Goal: Task Accomplishment & Management: Use online tool/utility

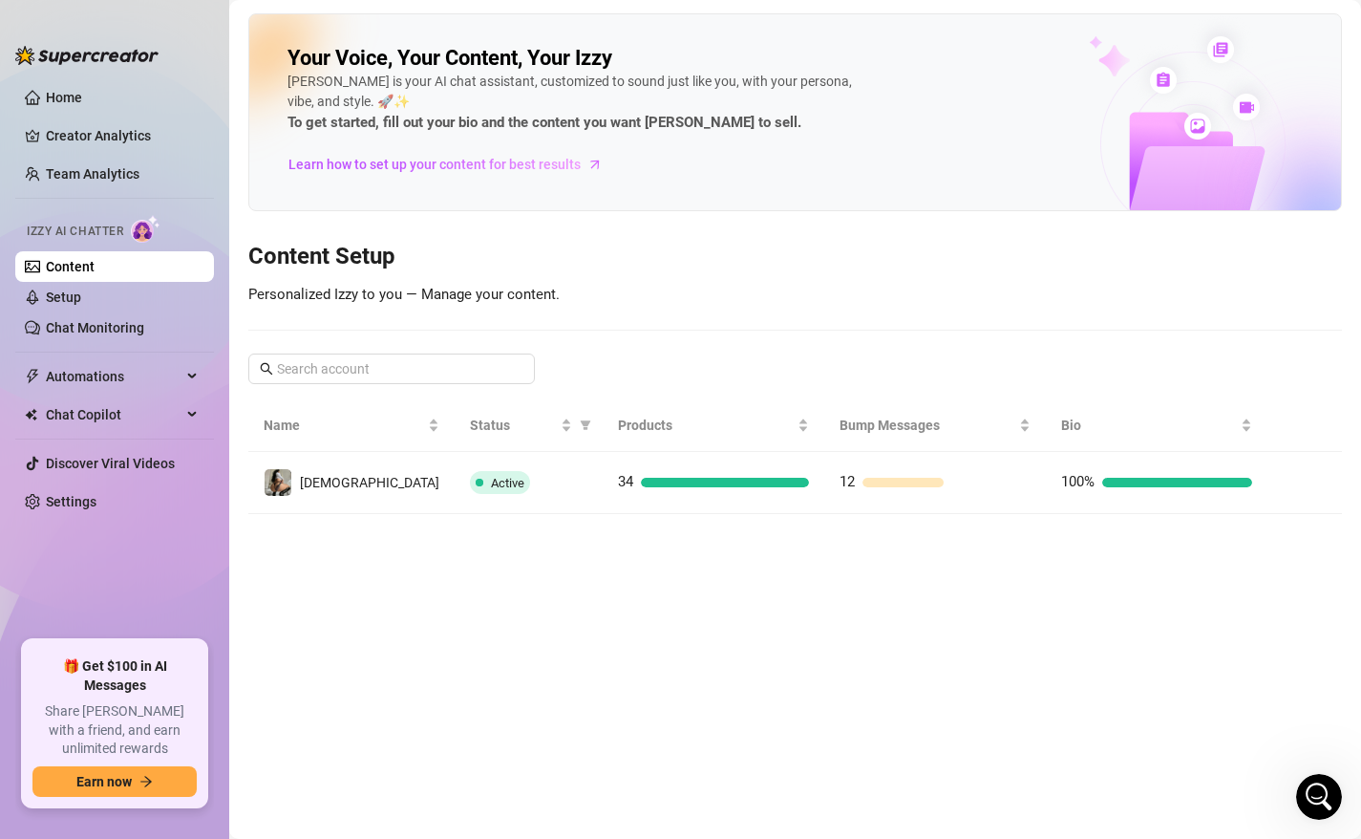
scroll to position [1264, 0]
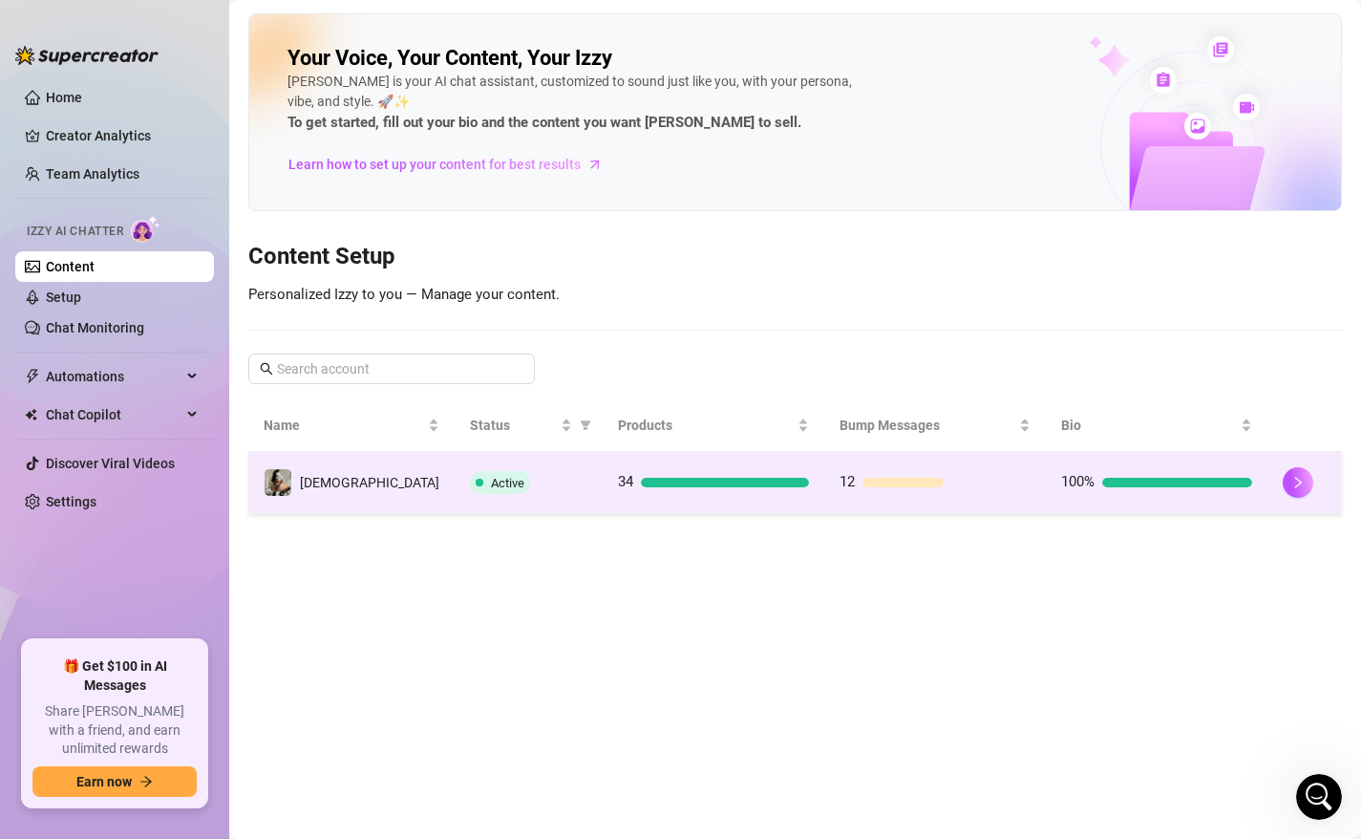
click at [470, 487] on div "Active" at bounding box center [528, 482] width 117 height 23
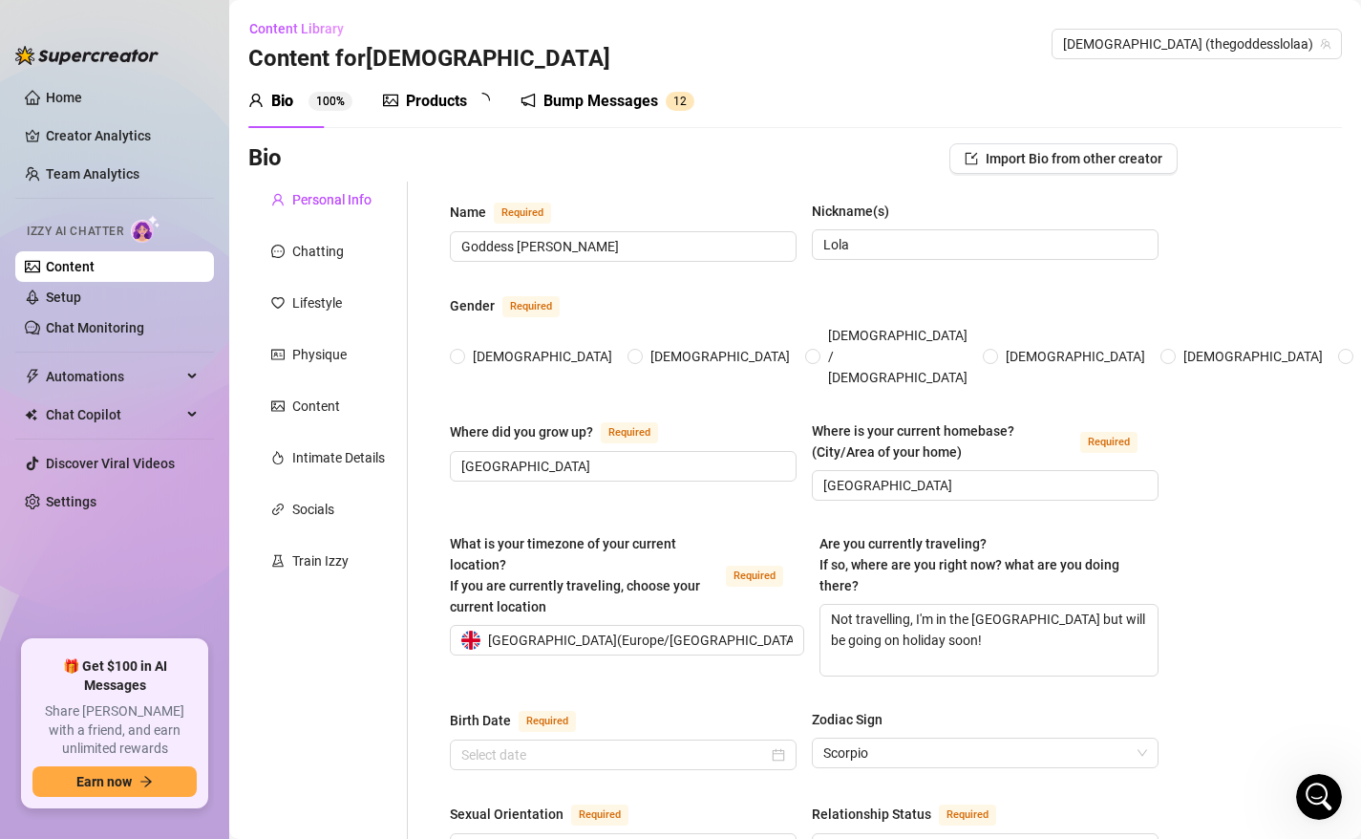
radio input "true"
type input "[DATE]"
click at [139, 332] on link "Chat Monitoring" at bounding box center [95, 327] width 98 height 15
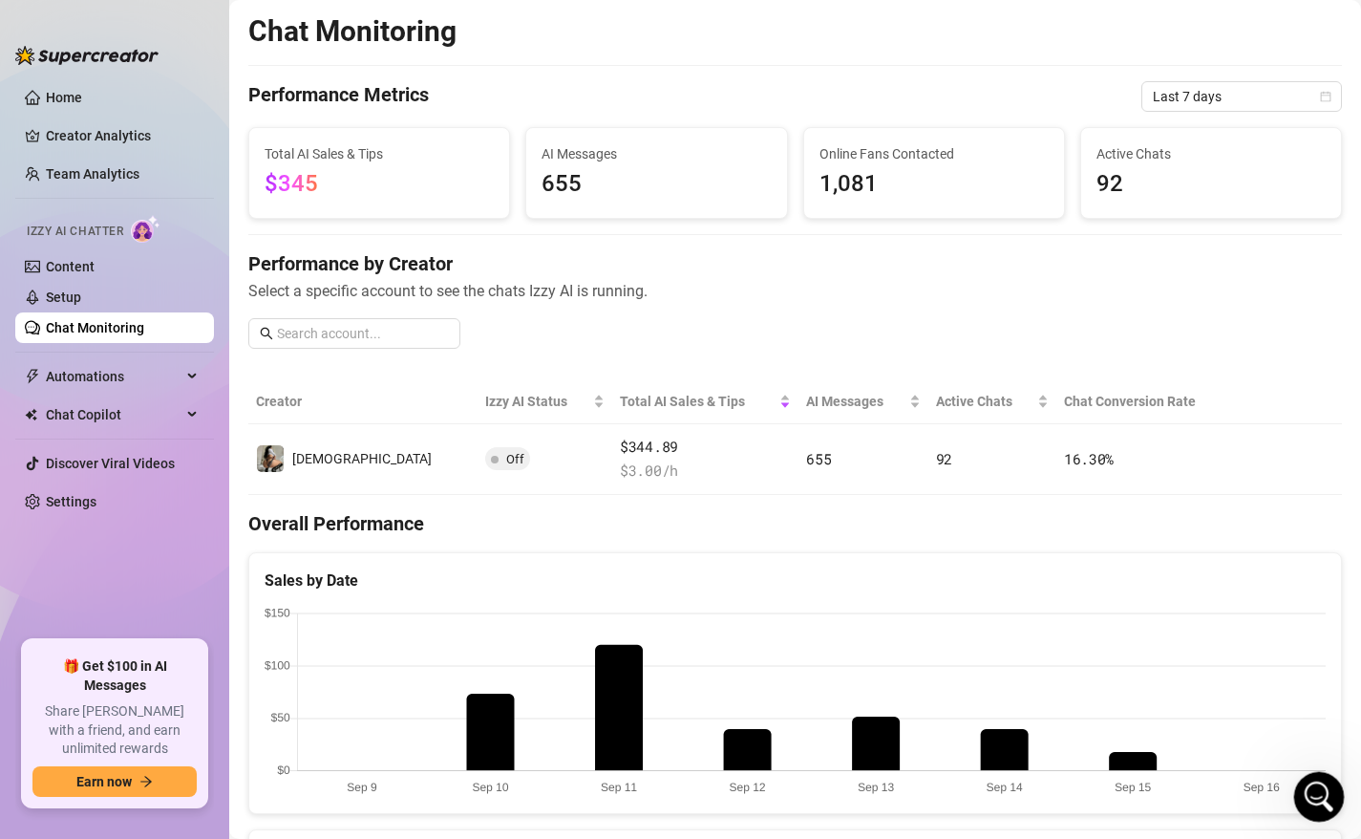
click at [1312, 800] on icon "Open Intercom Messenger" at bounding box center [1317, 794] width 32 height 32
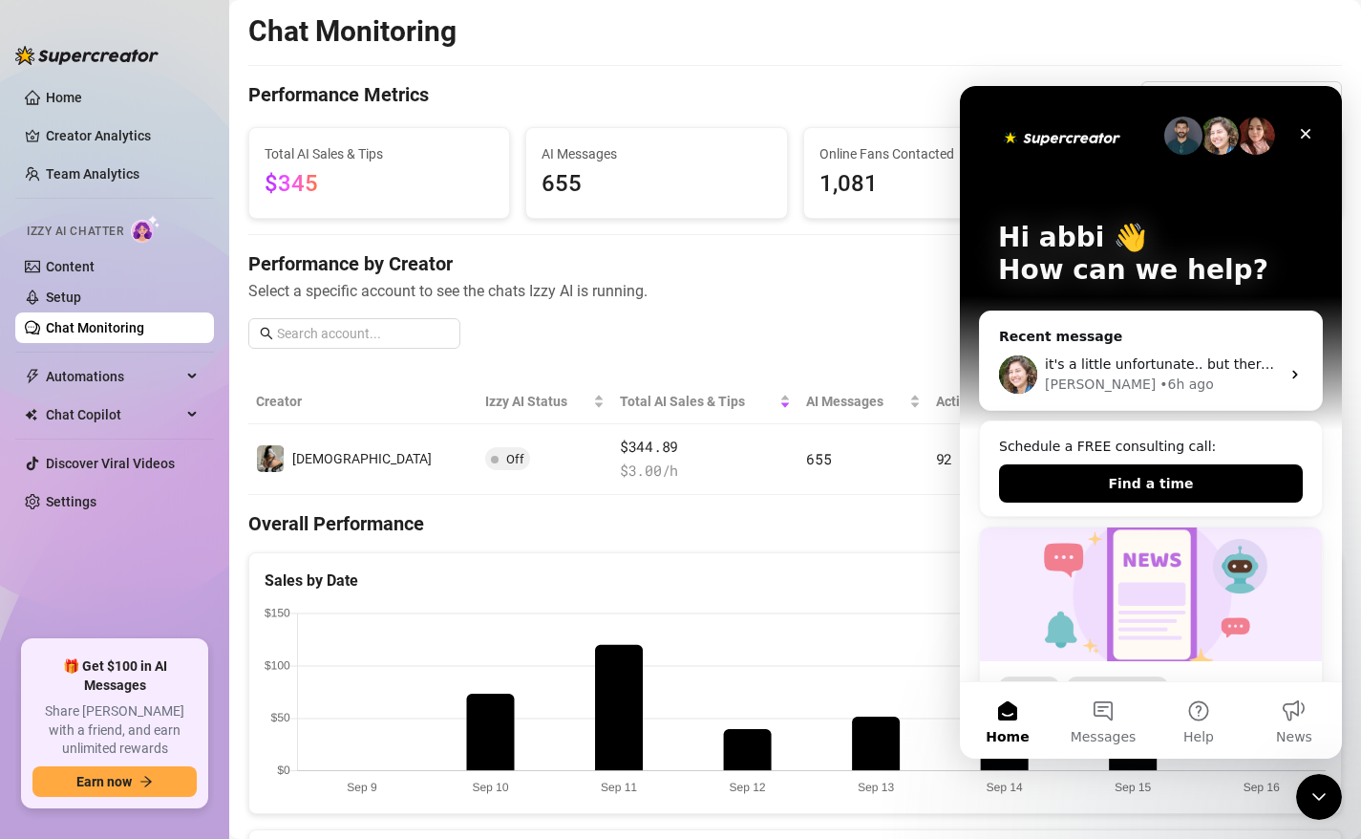
click at [1182, 138] on img "Intercom messenger" at bounding box center [1183, 136] width 38 height 38
click at [811, 550] on div "Chat Monitoring Performance Metrics Last 7 days Total AI Sales & Tips $345 AI M…" at bounding box center [795, 796] width 1094 height 1566
click at [1307, 126] on icon "Close" at bounding box center [1305, 133] width 15 height 15
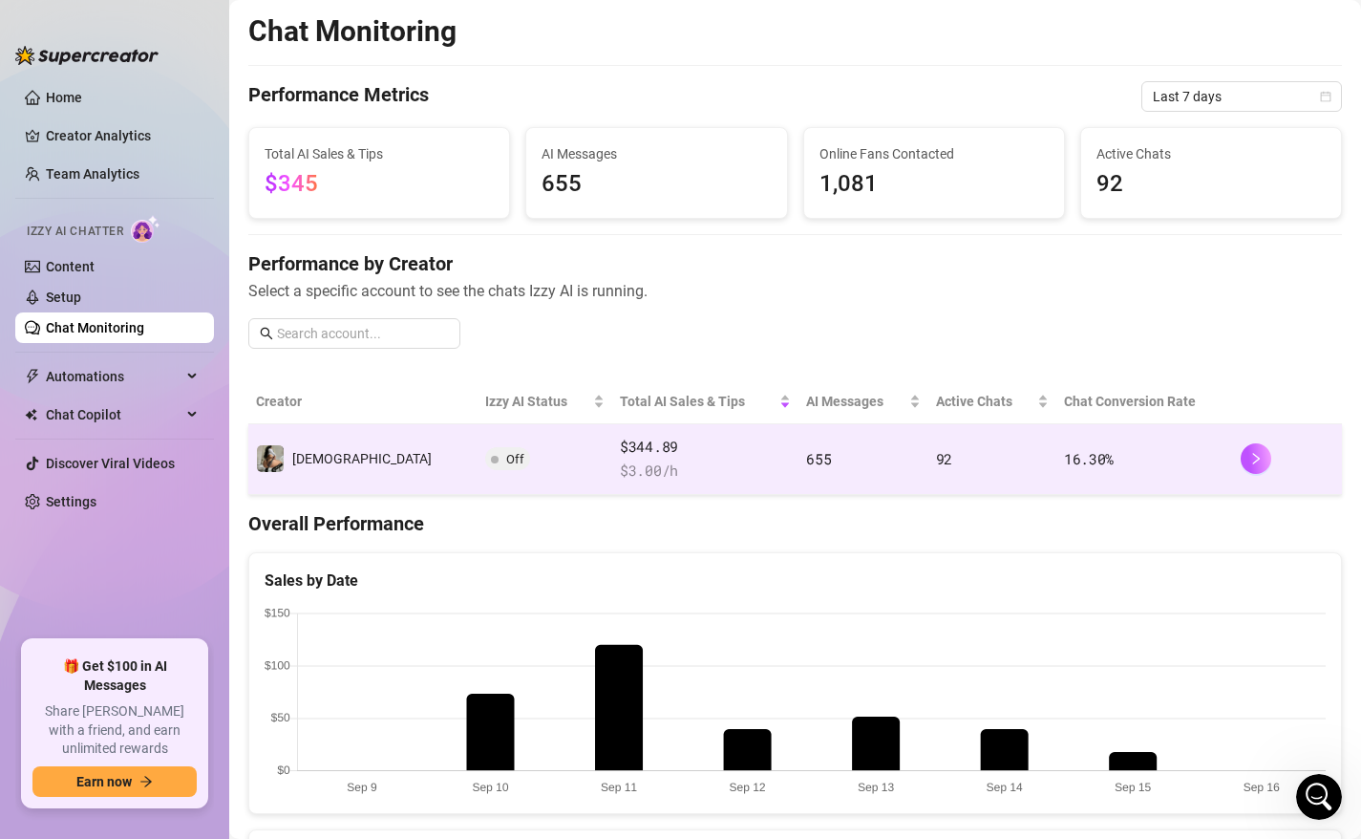
click at [506, 458] on span "Off" at bounding box center [515, 459] width 18 height 14
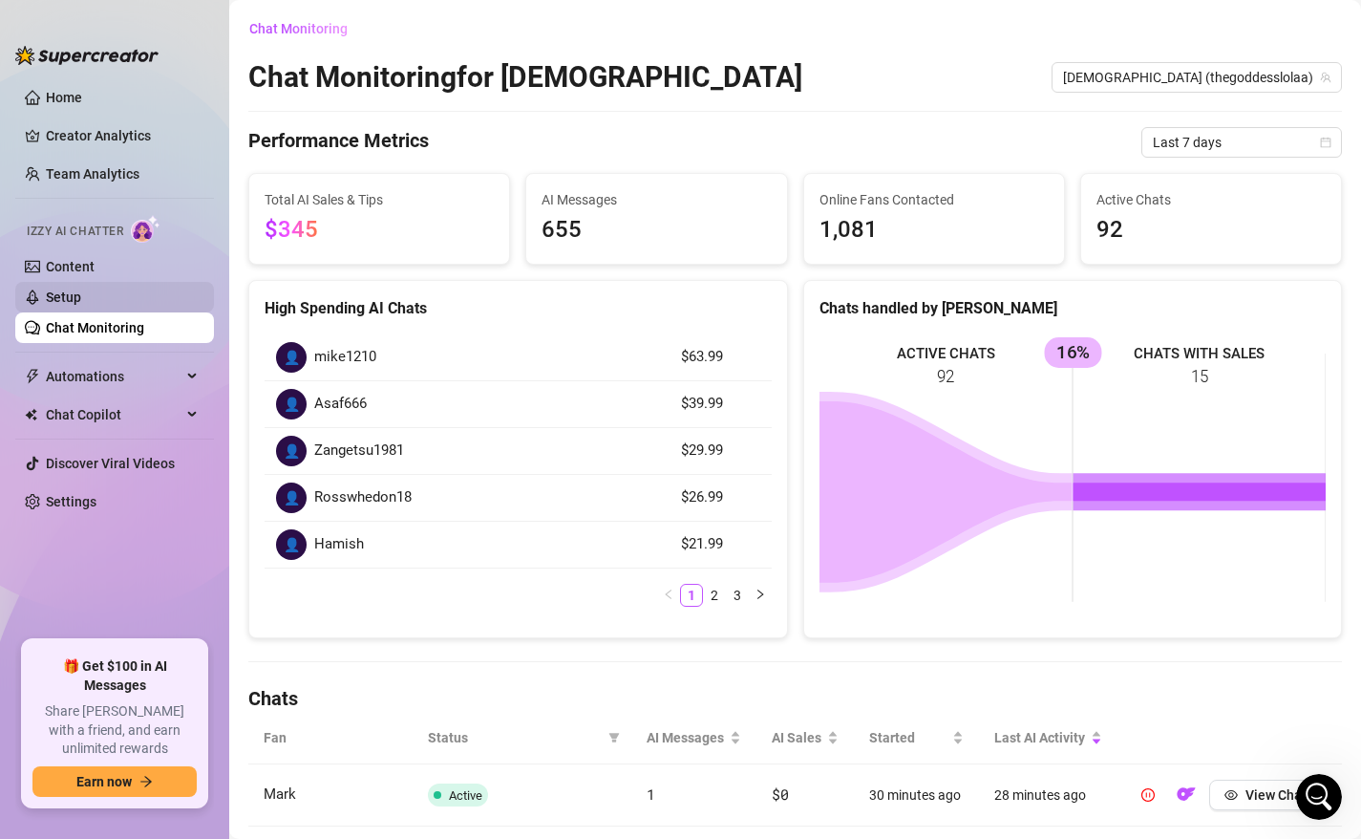
click at [81, 294] on link "Setup" at bounding box center [63, 296] width 35 height 15
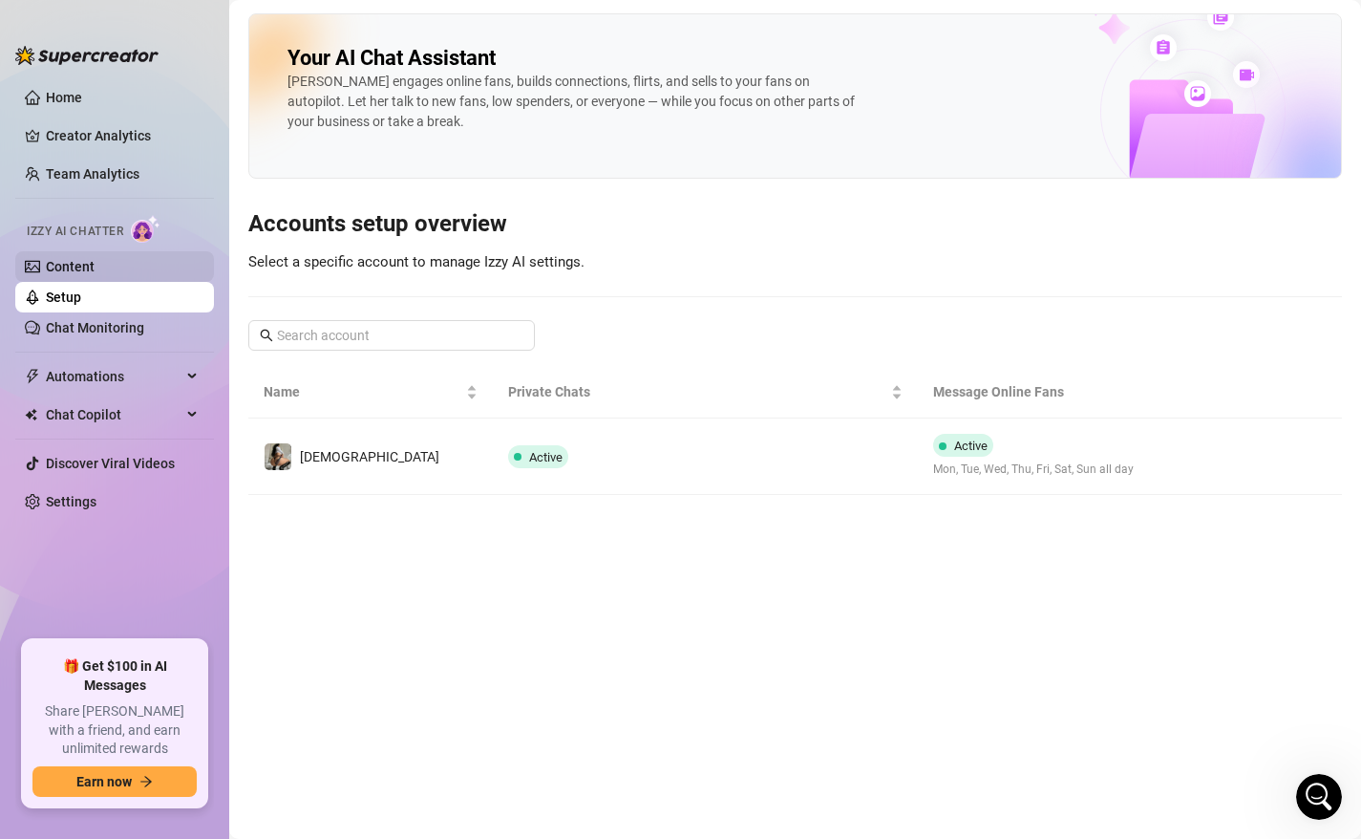
click at [95, 263] on link "Content" at bounding box center [70, 266] width 49 height 15
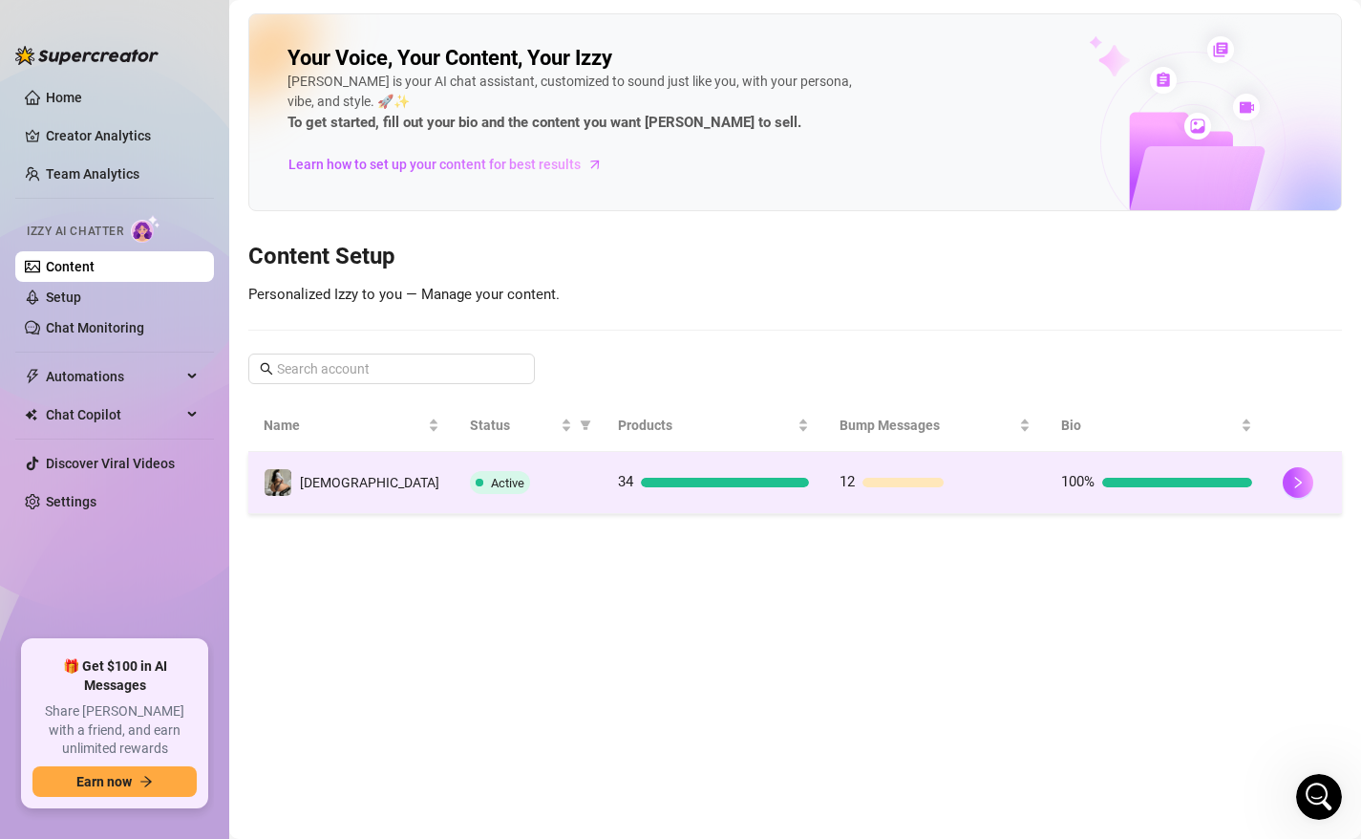
click at [655, 479] on div at bounding box center [725, 483] width 168 height 10
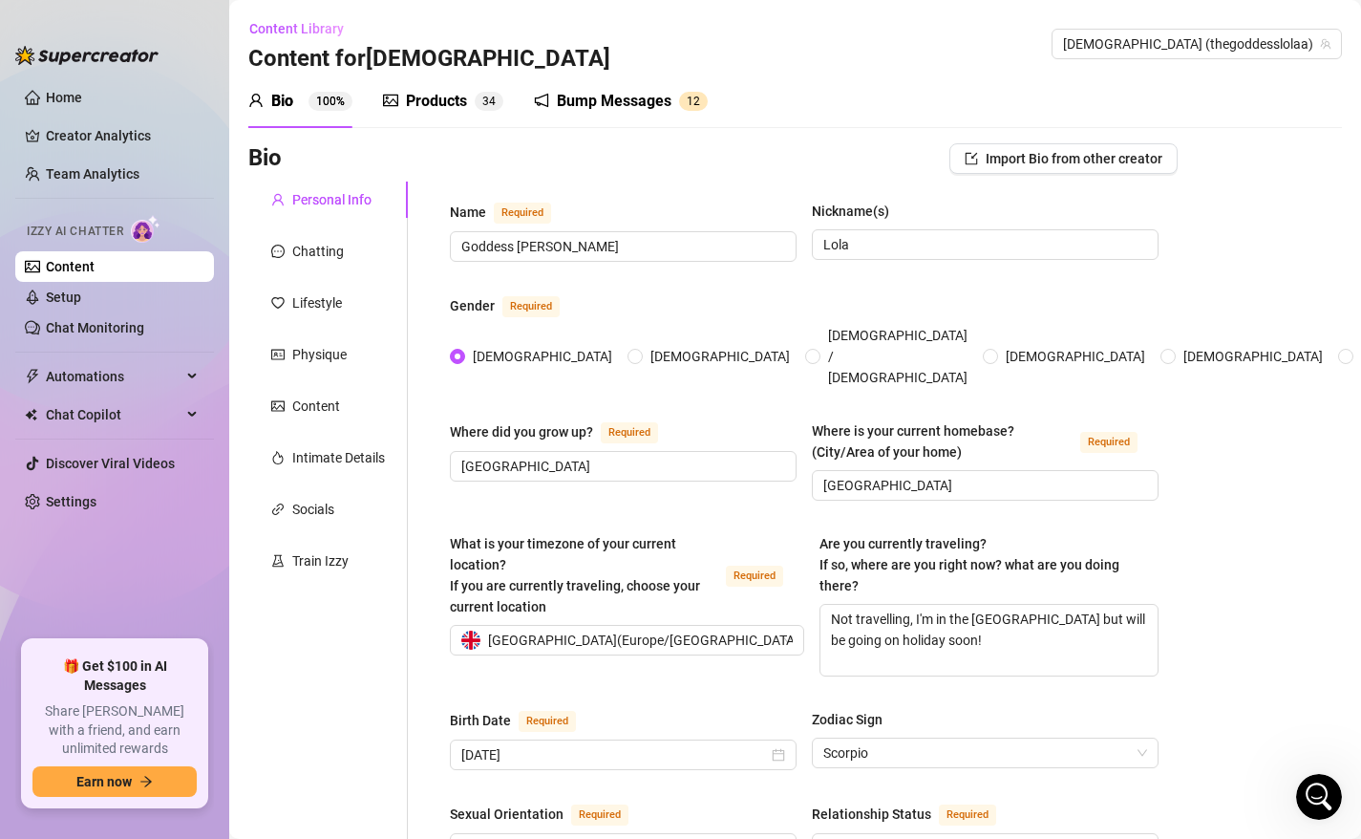
click at [668, 96] on div "Bump Messages" at bounding box center [614, 101] width 115 height 23
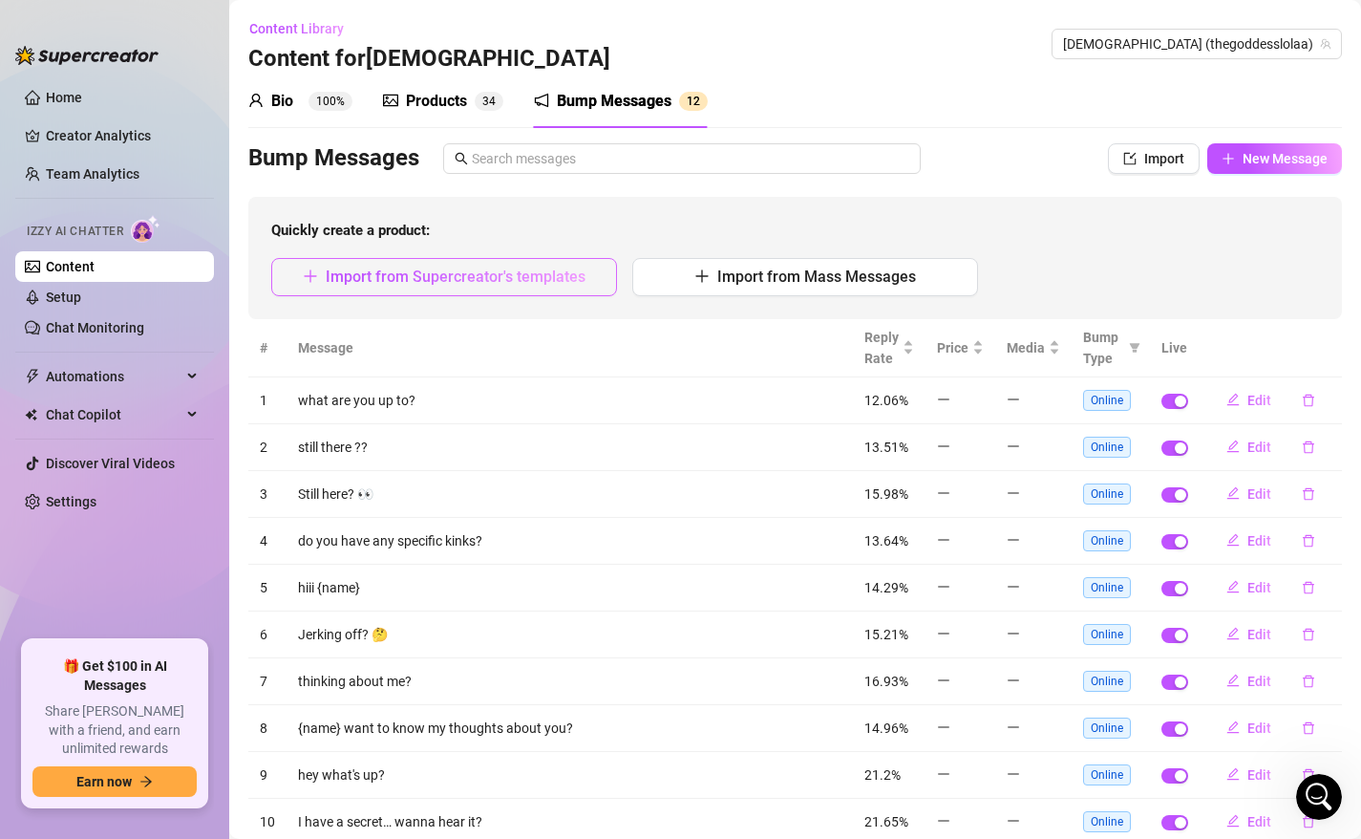
click at [568, 281] on span "Import from Supercreator's templates" at bounding box center [456, 276] width 260 height 18
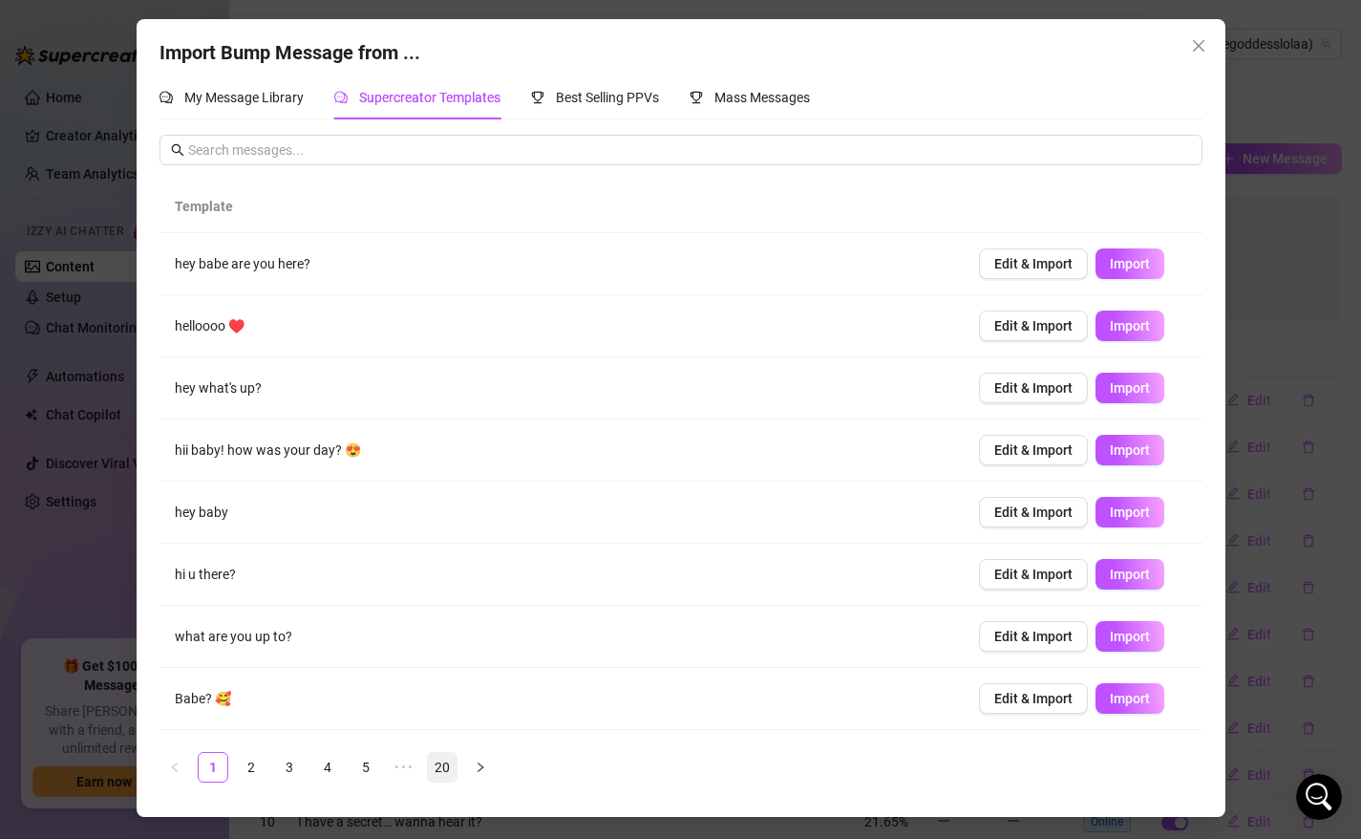
click at [454, 768] on link "20" at bounding box center [442, 767] width 29 height 29
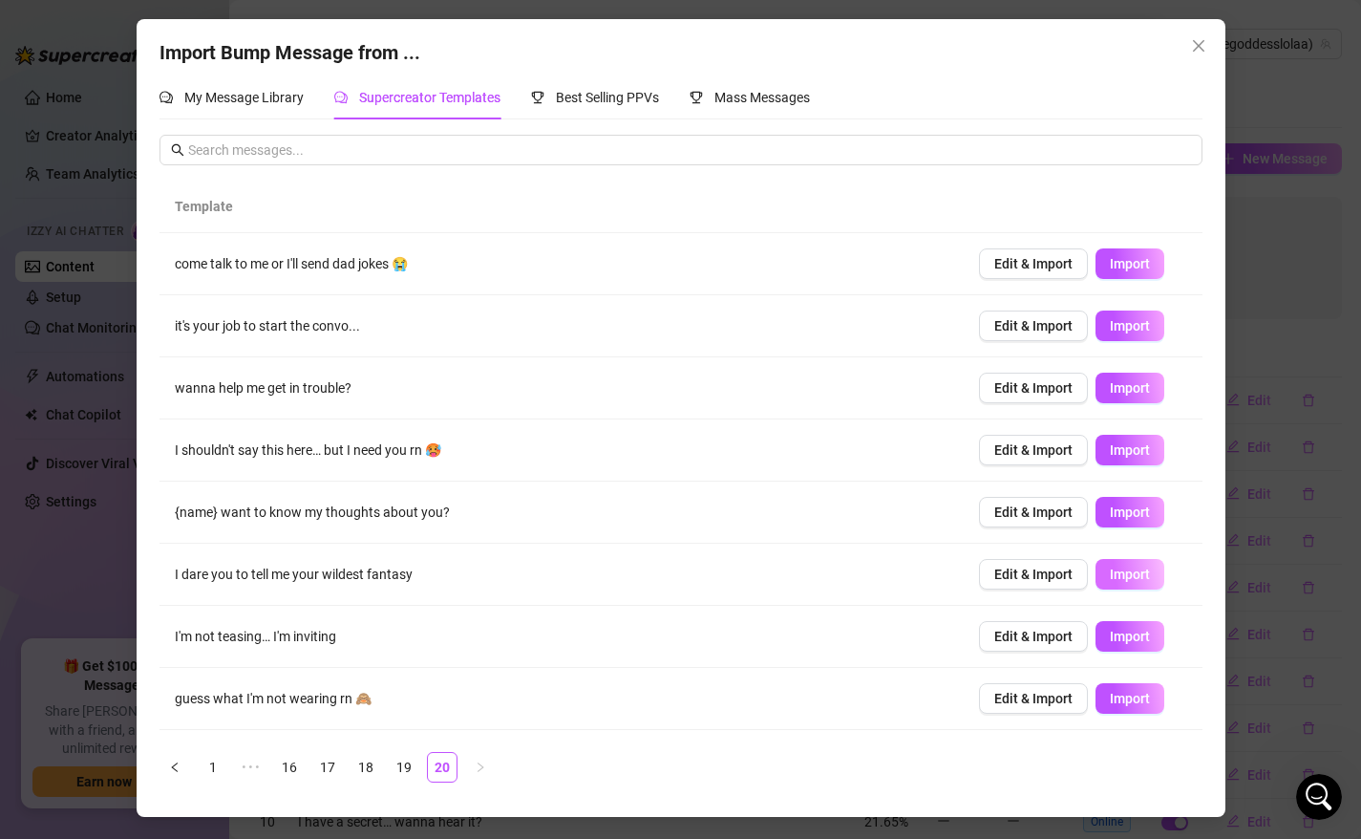
click at [1115, 582] on span "Import" at bounding box center [1130, 573] width 40 height 15
click at [402, 765] on link "19" at bounding box center [404, 767] width 29 height 29
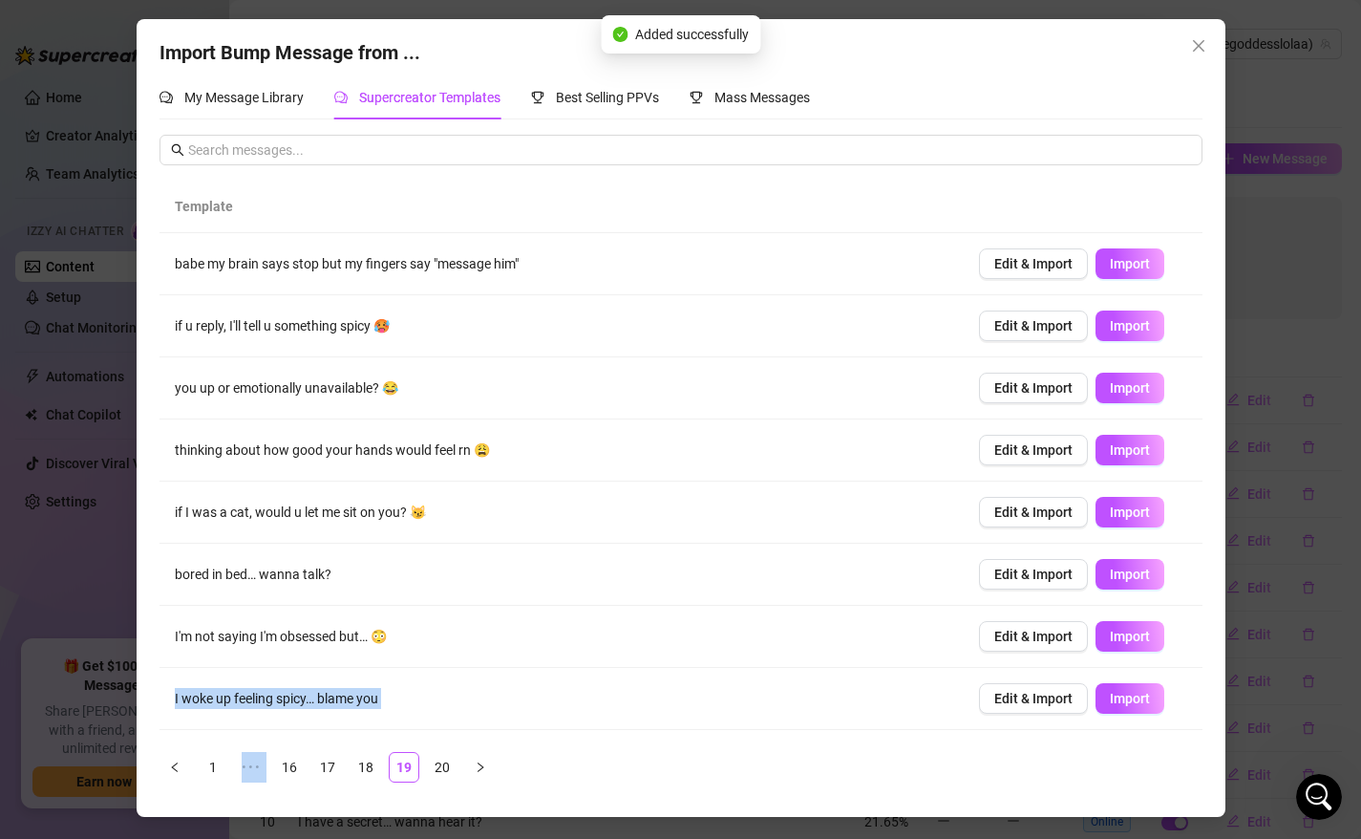
scroll to position [117, 0]
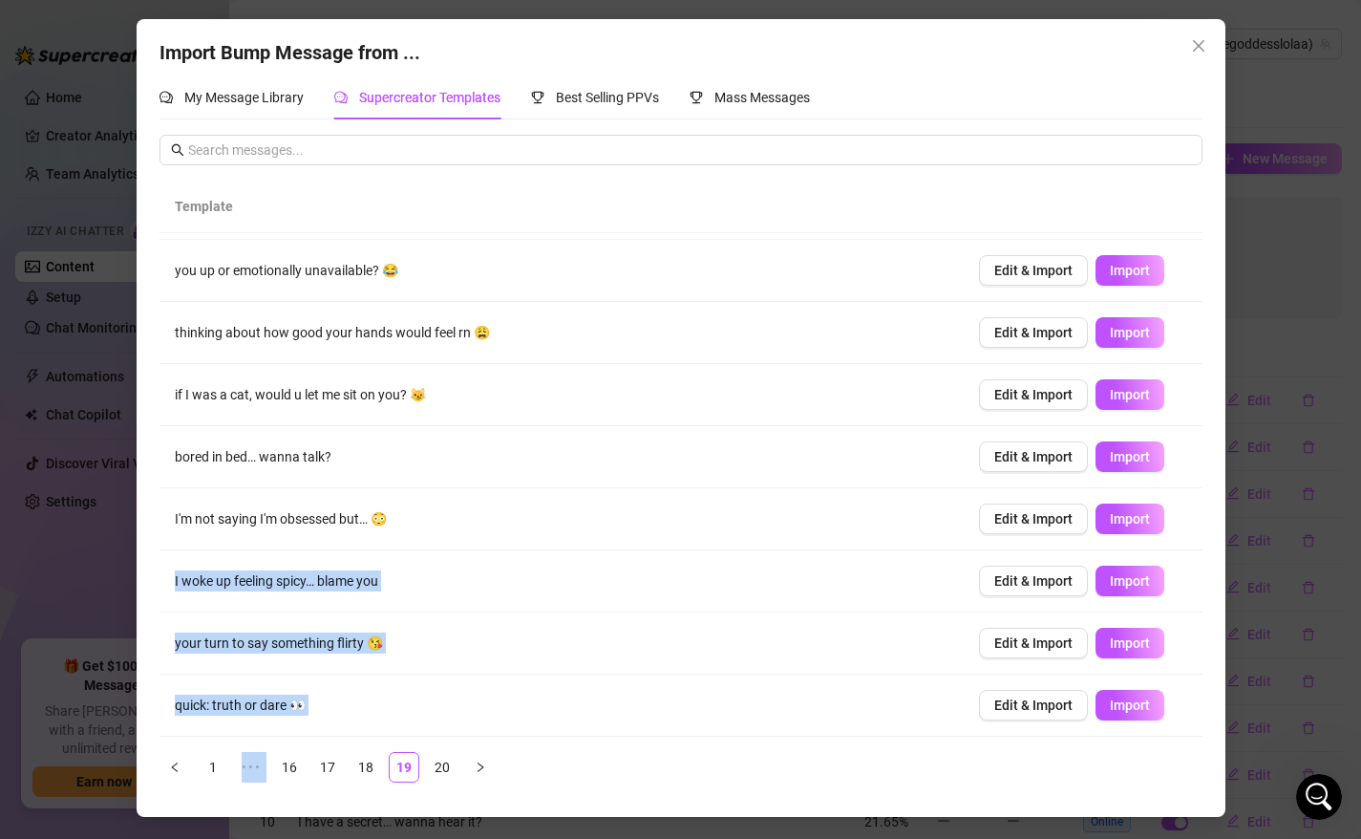
drag, startPoint x: 498, startPoint y: 667, endPoint x: 486, endPoint y: 800, distance: 134.2
click at [488, 803] on div "Import Bump Message from ... My Message Library Supercreator Templates Best Sel…" at bounding box center [681, 418] width 1089 height 798
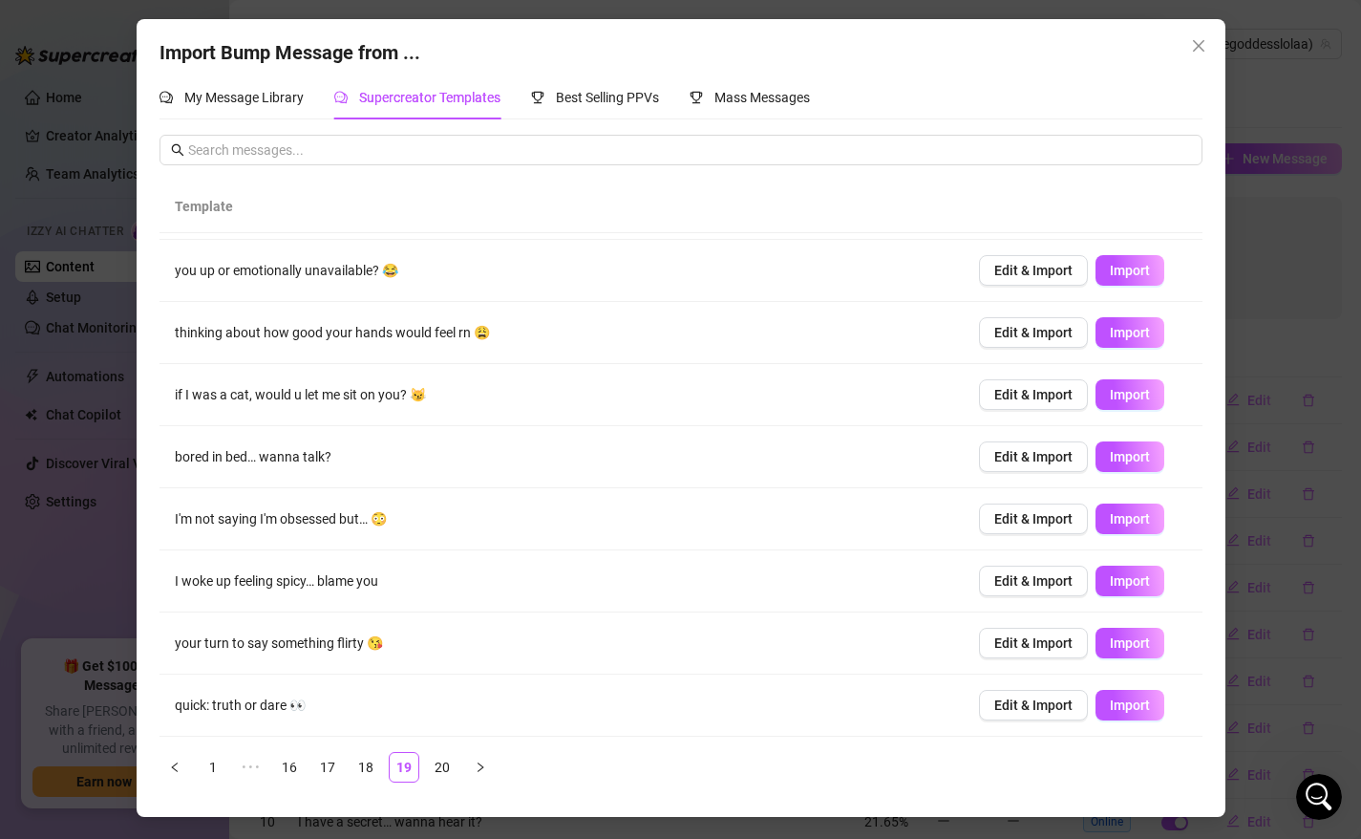
click at [507, 761] on ul "1 ••• 16 17 18 19 20" at bounding box center [681, 767] width 1043 height 31
click at [368, 765] on link "18" at bounding box center [365, 767] width 29 height 29
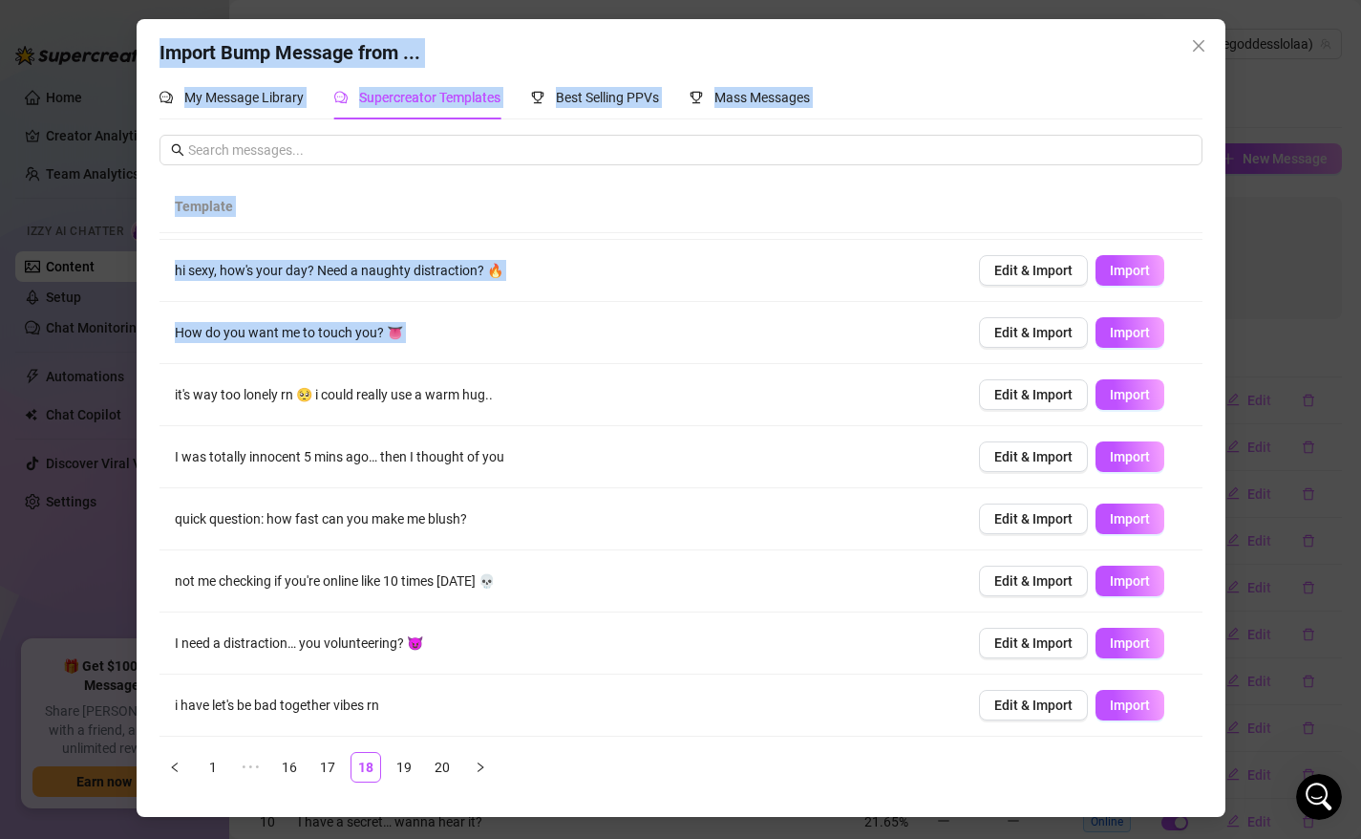
drag, startPoint x: 548, startPoint y: 489, endPoint x: 491, endPoint y: 849, distance: 364.6
click at [491, 838] on html "Home Creator Analytics Team Analytics Izzy AI Chatter Content Setup Chat Monito…" at bounding box center [680, 419] width 1361 height 839
click at [328, 771] on link "17" at bounding box center [327, 767] width 29 height 29
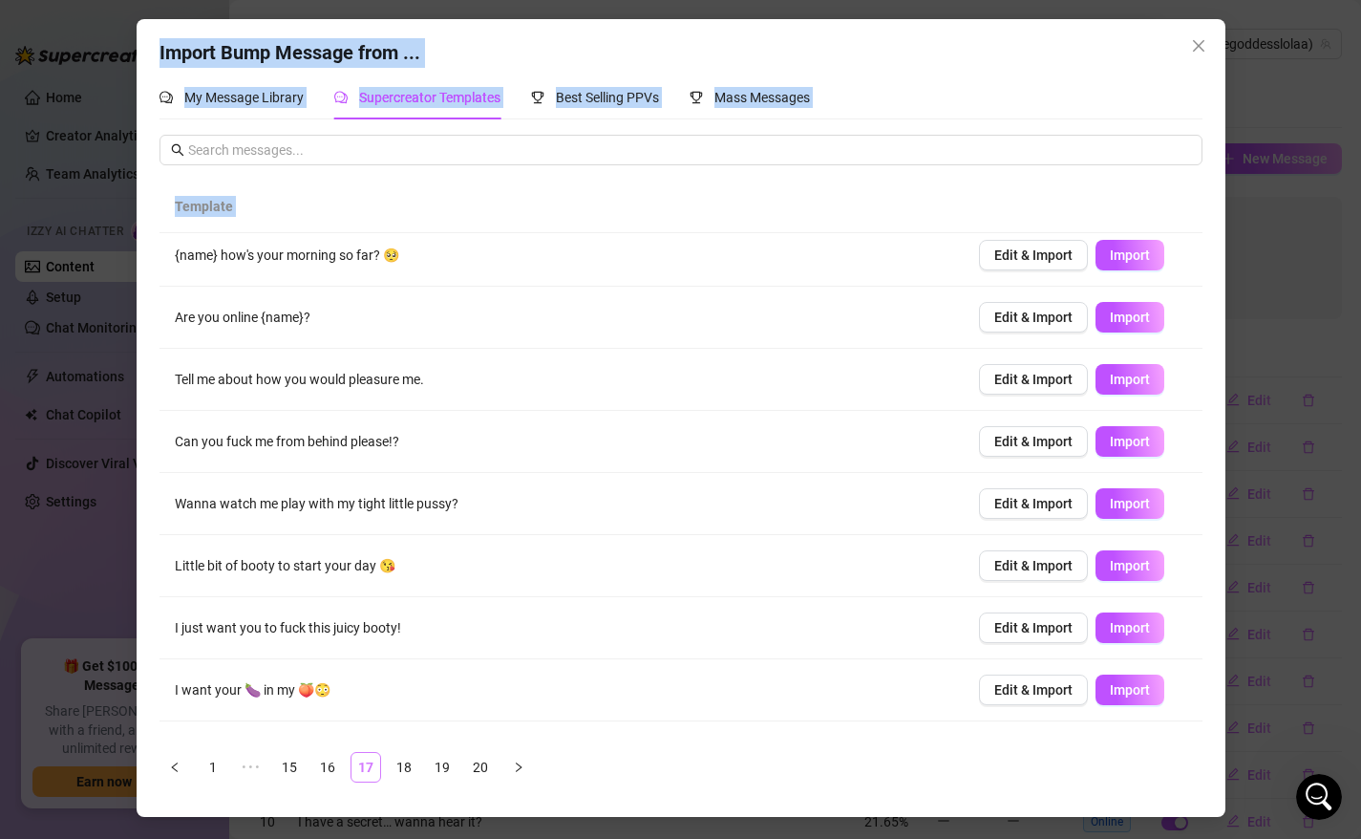
scroll to position [0, 0]
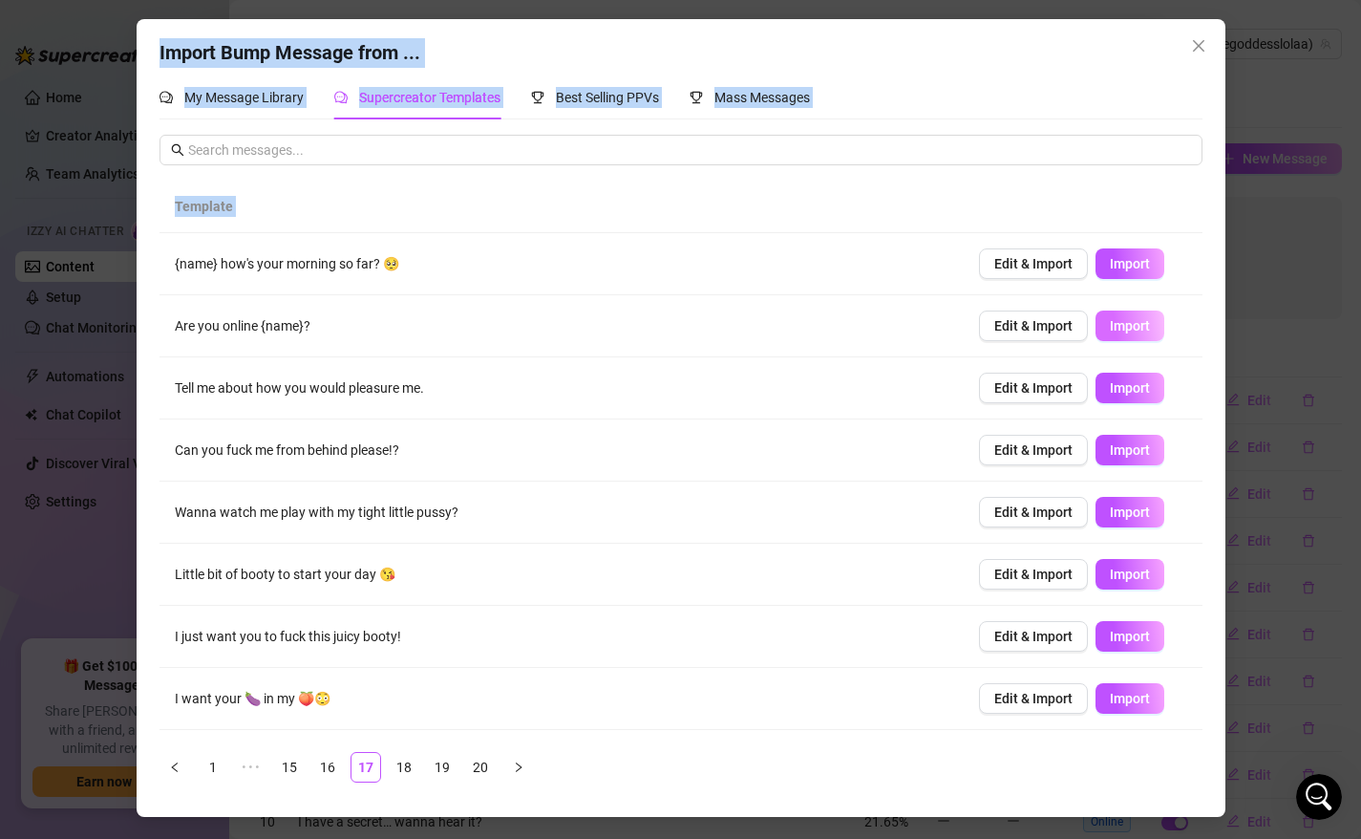
click at [1128, 330] on span "Import" at bounding box center [1130, 325] width 40 height 15
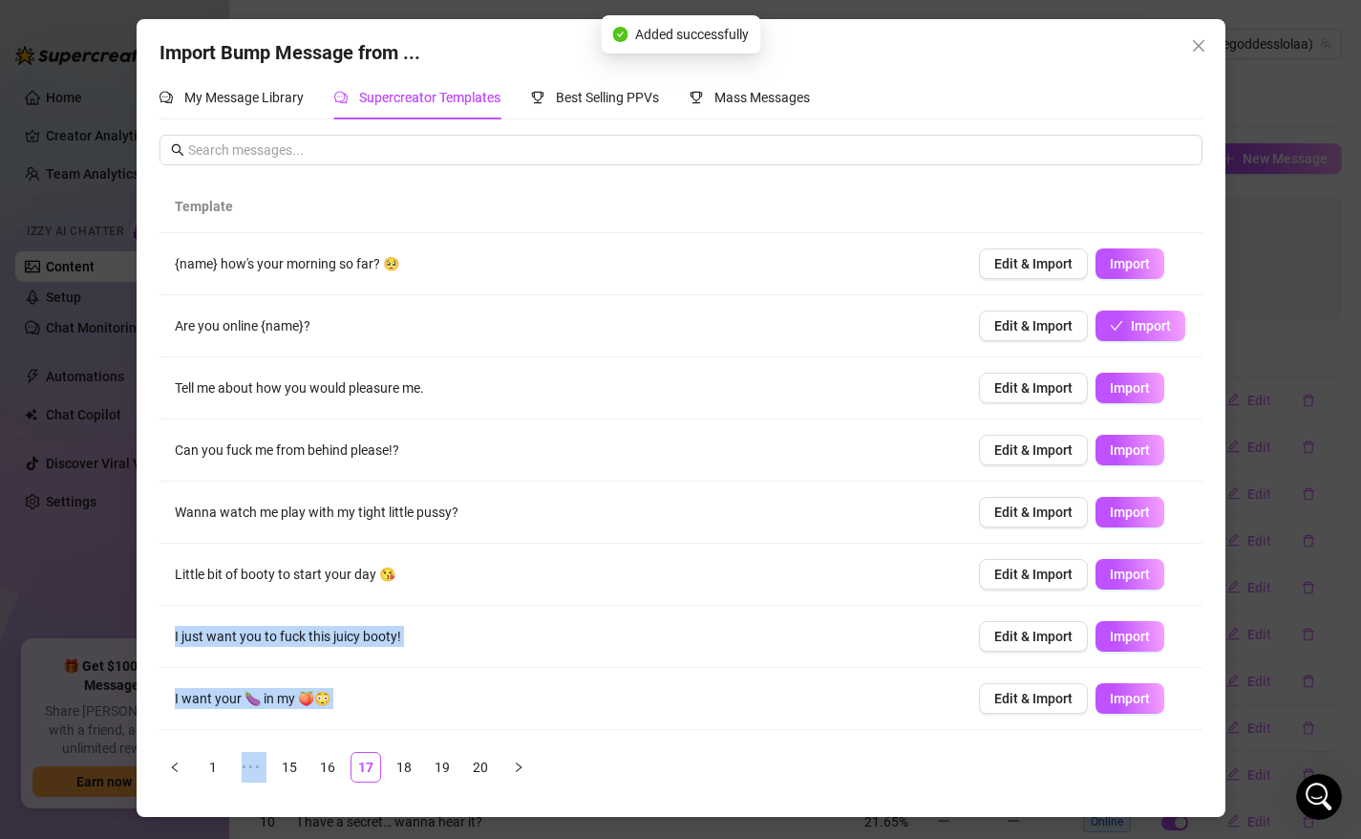
scroll to position [117, 0]
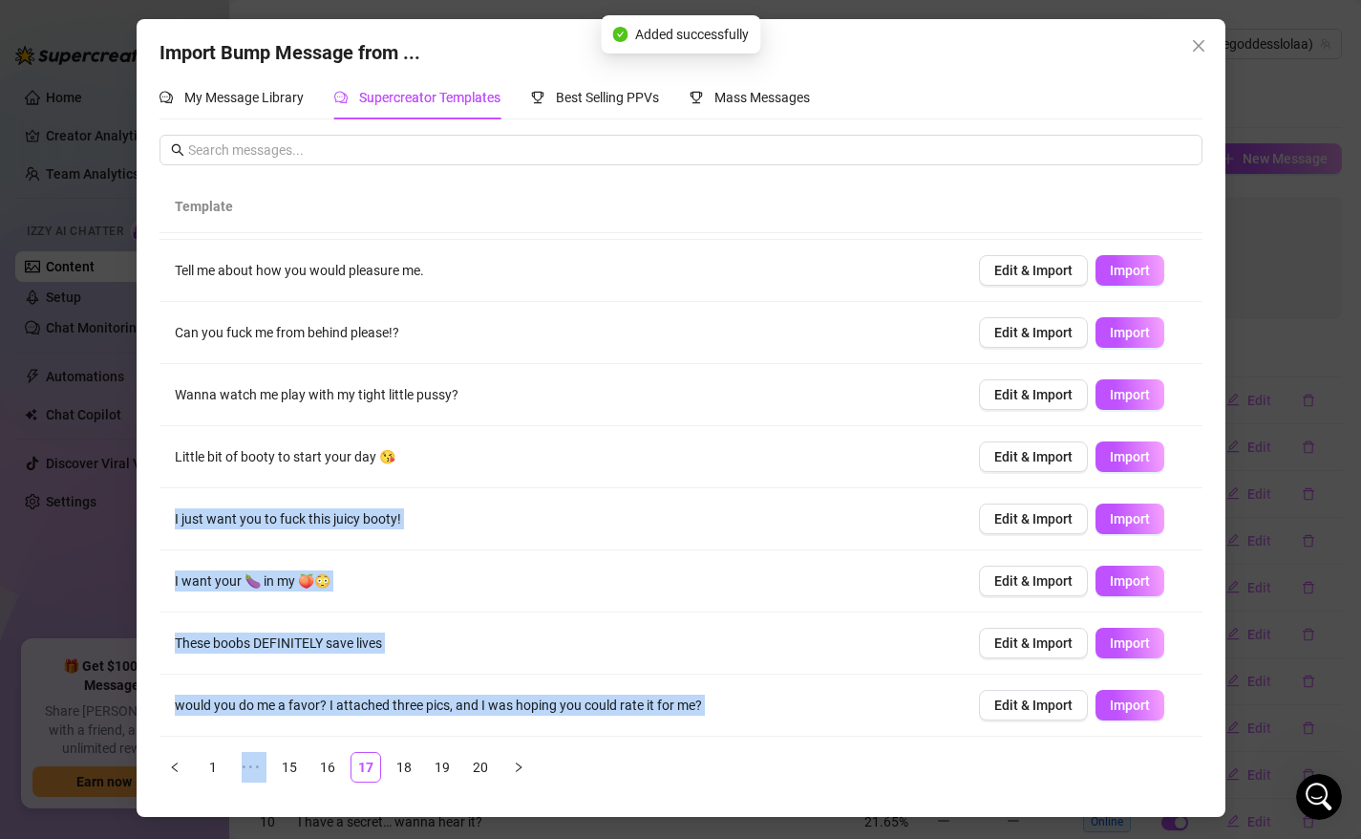
drag, startPoint x: 710, startPoint y: 621, endPoint x: 701, endPoint y: 824, distance: 203.6
click at [697, 832] on div "Import Bump Message from ... My Message Library Supercreator Templates Best Sel…" at bounding box center [680, 419] width 1361 height 839
click at [336, 765] on link "16" at bounding box center [327, 767] width 29 height 29
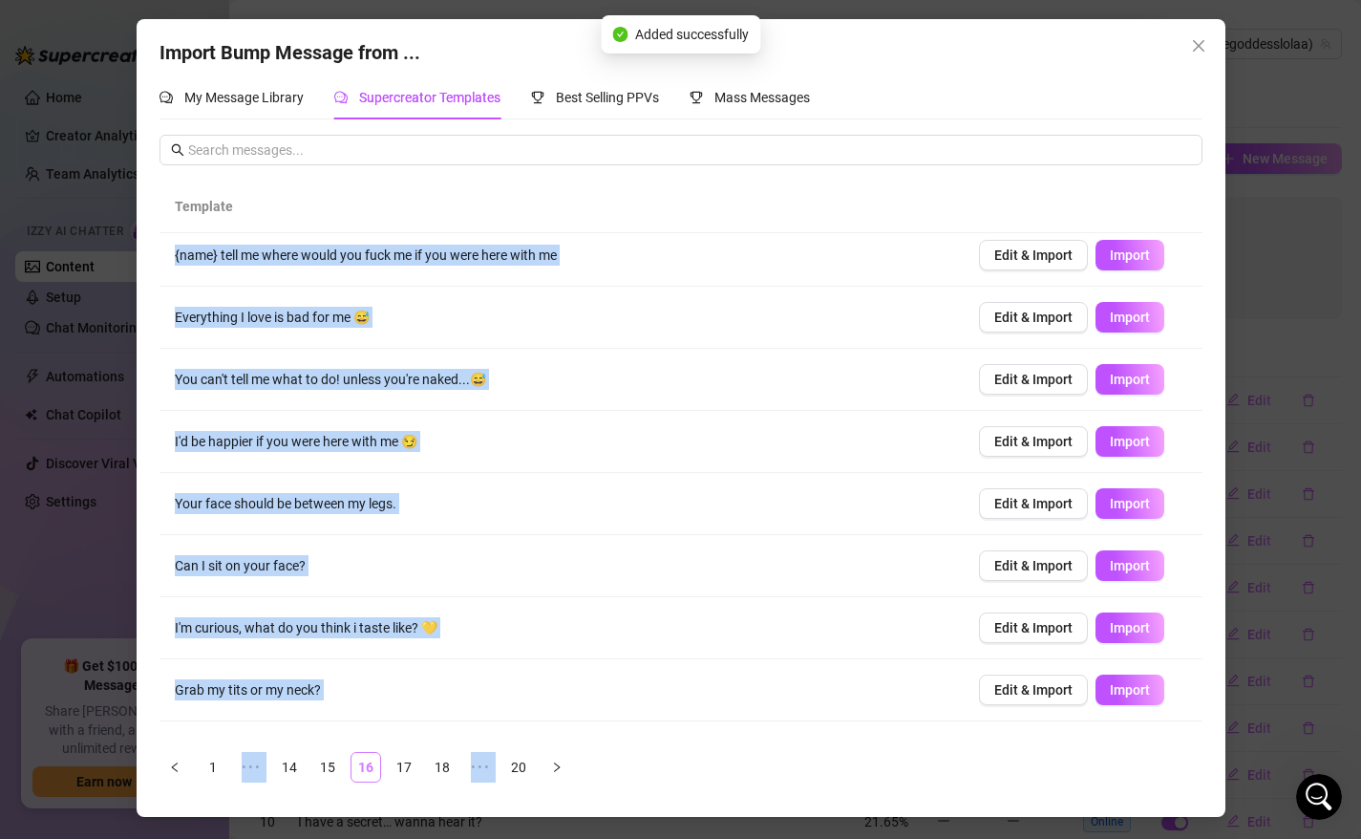
scroll to position [0, 0]
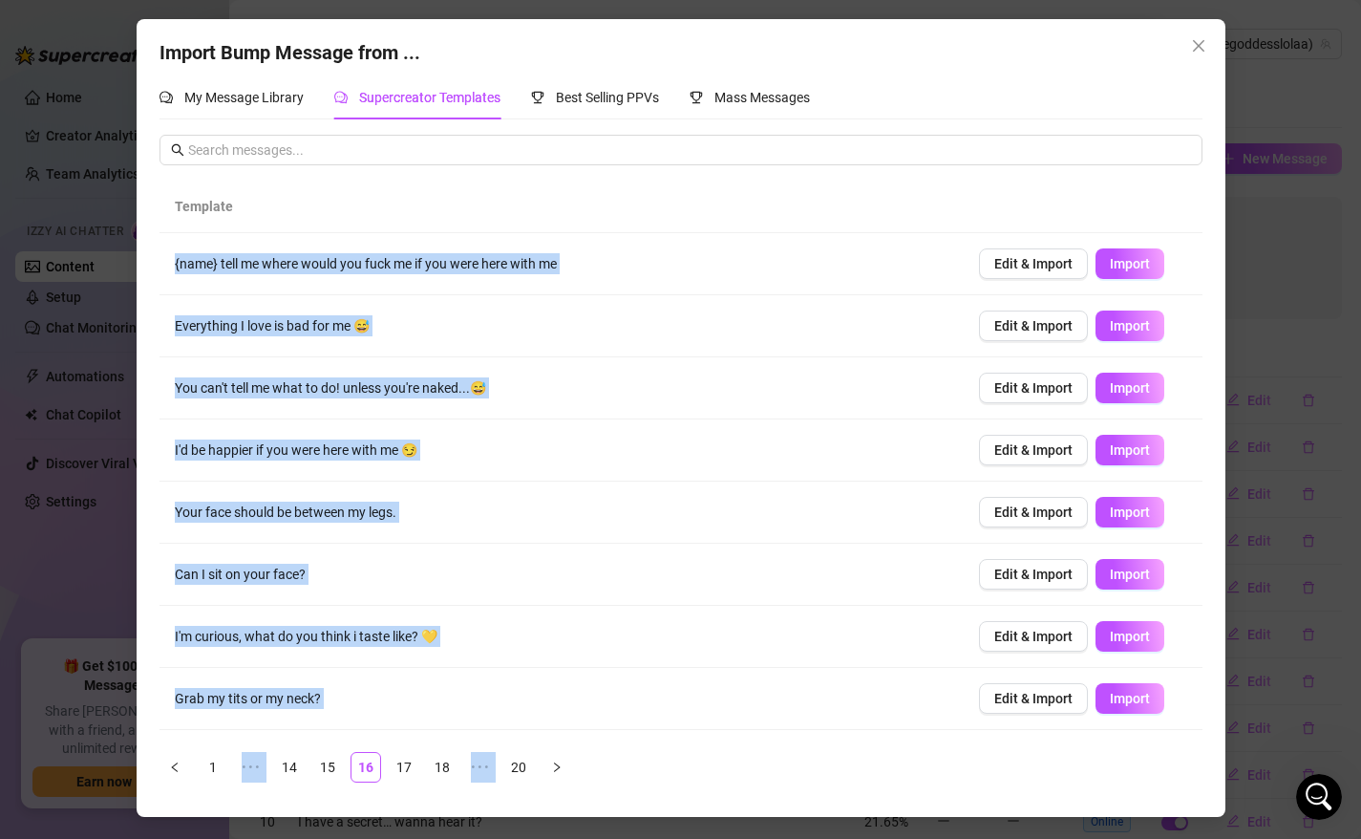
click at [559, 631] on td "I'm curious, what do you think i taste like? 💛" at bounding box center [562, 637] width 804 height 62
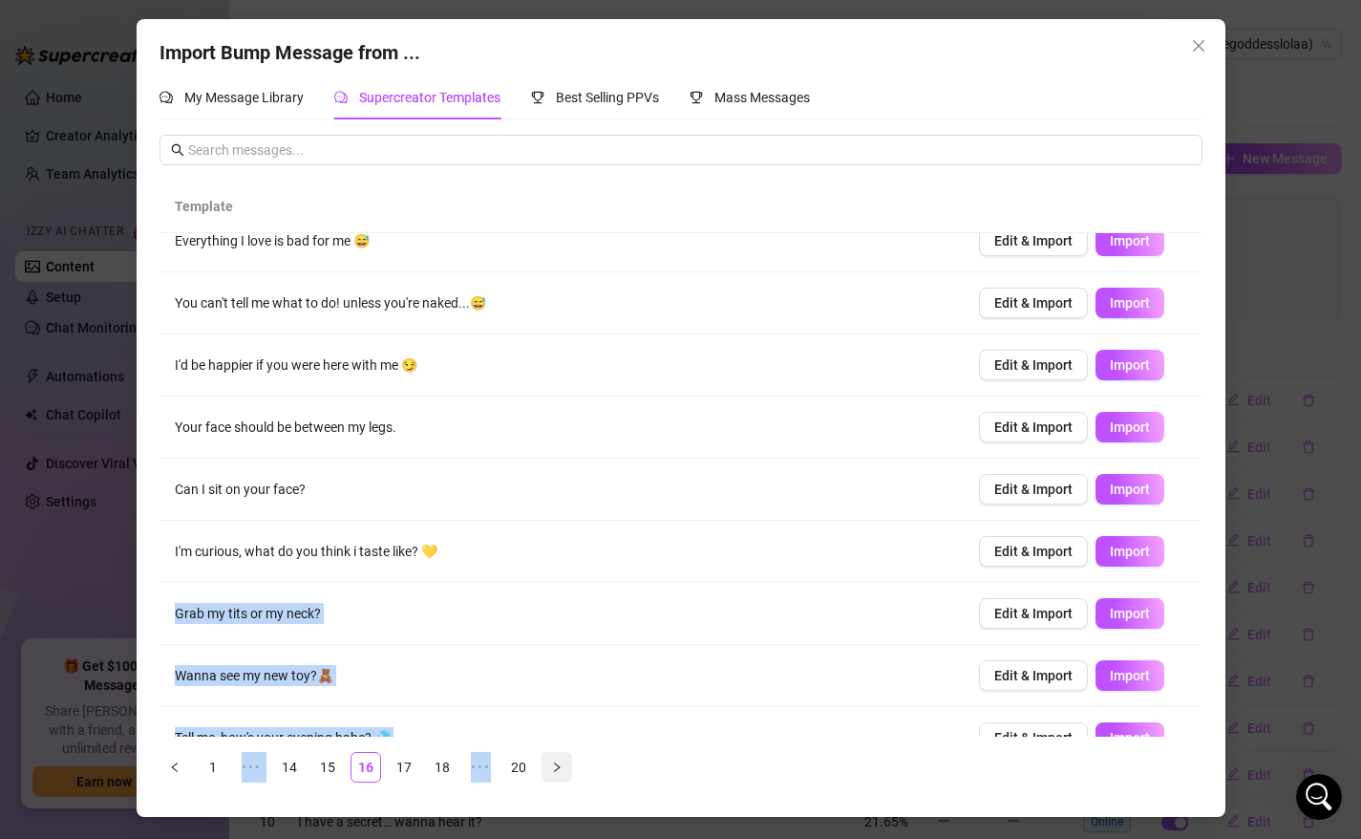
scroll to position [117, 0]
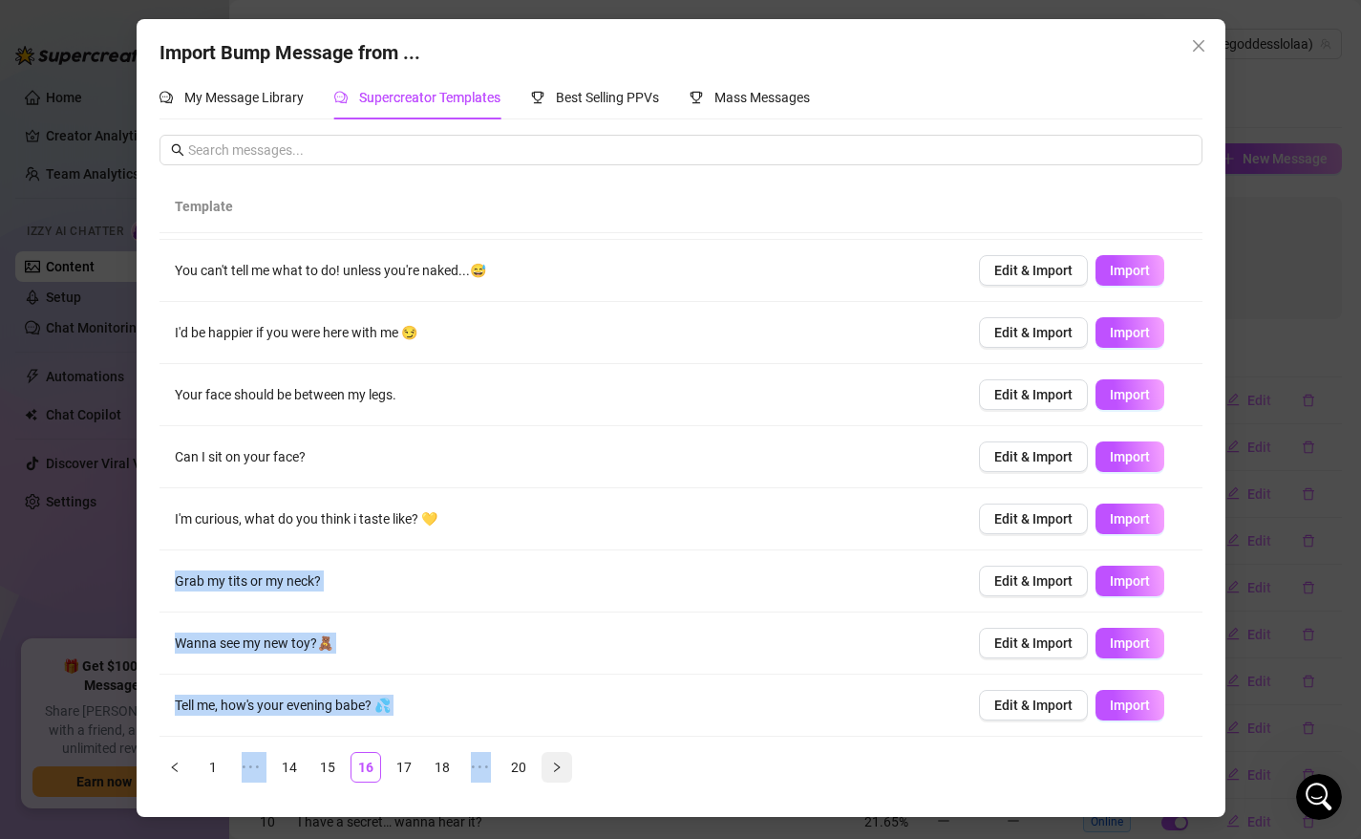
drag, startPoint x: 559, startPoint y: 631, endPoint x: 546, endPoint y: 756, distance: 124.8
click at [543, 760] on div "Template {name} tell me where would you fuck me if you were here with me Edit &…" at bounding box center [681, 482] width 1043 height 602
click at [335, 757] on link "15" at bounding box center [327, 767] width 29 height 29
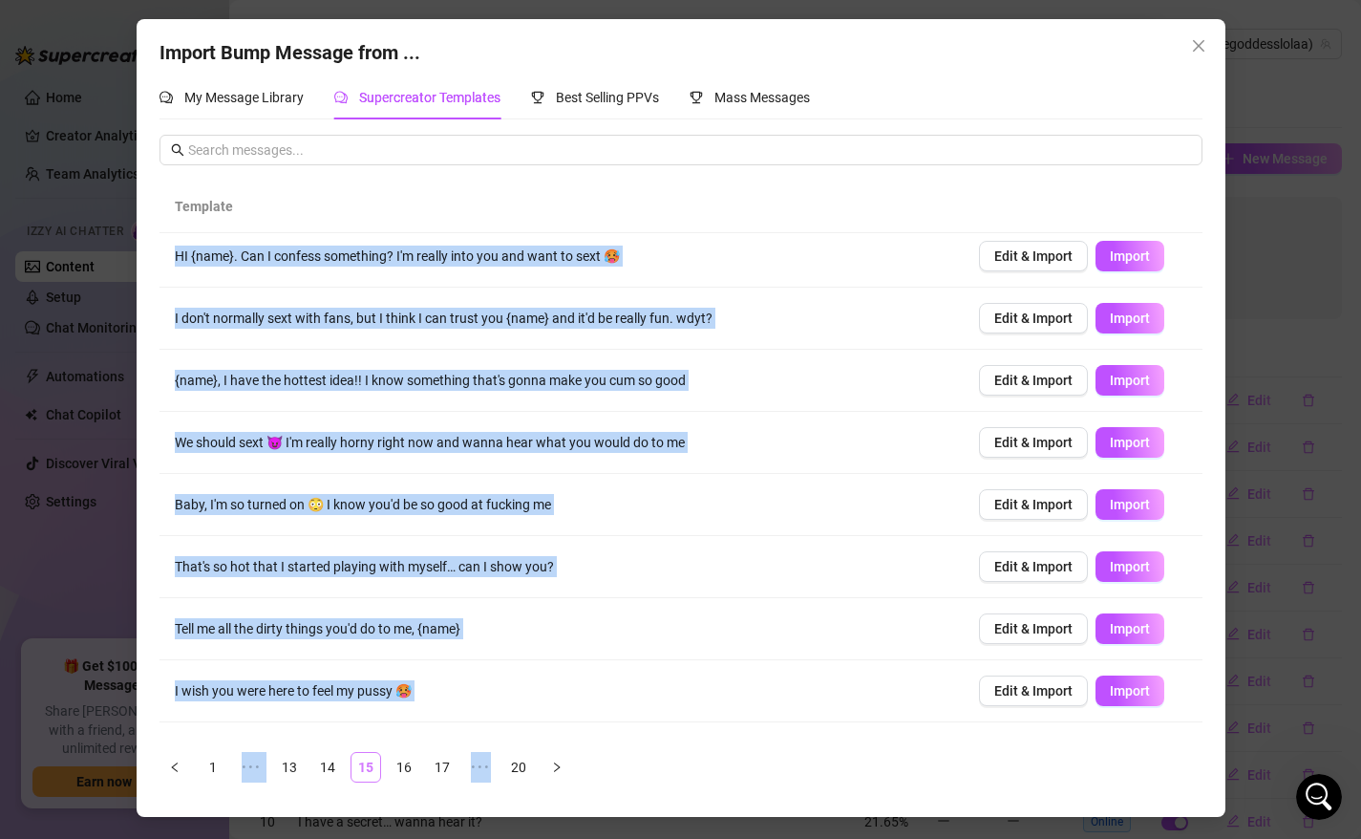
scroll to position [0, 0]
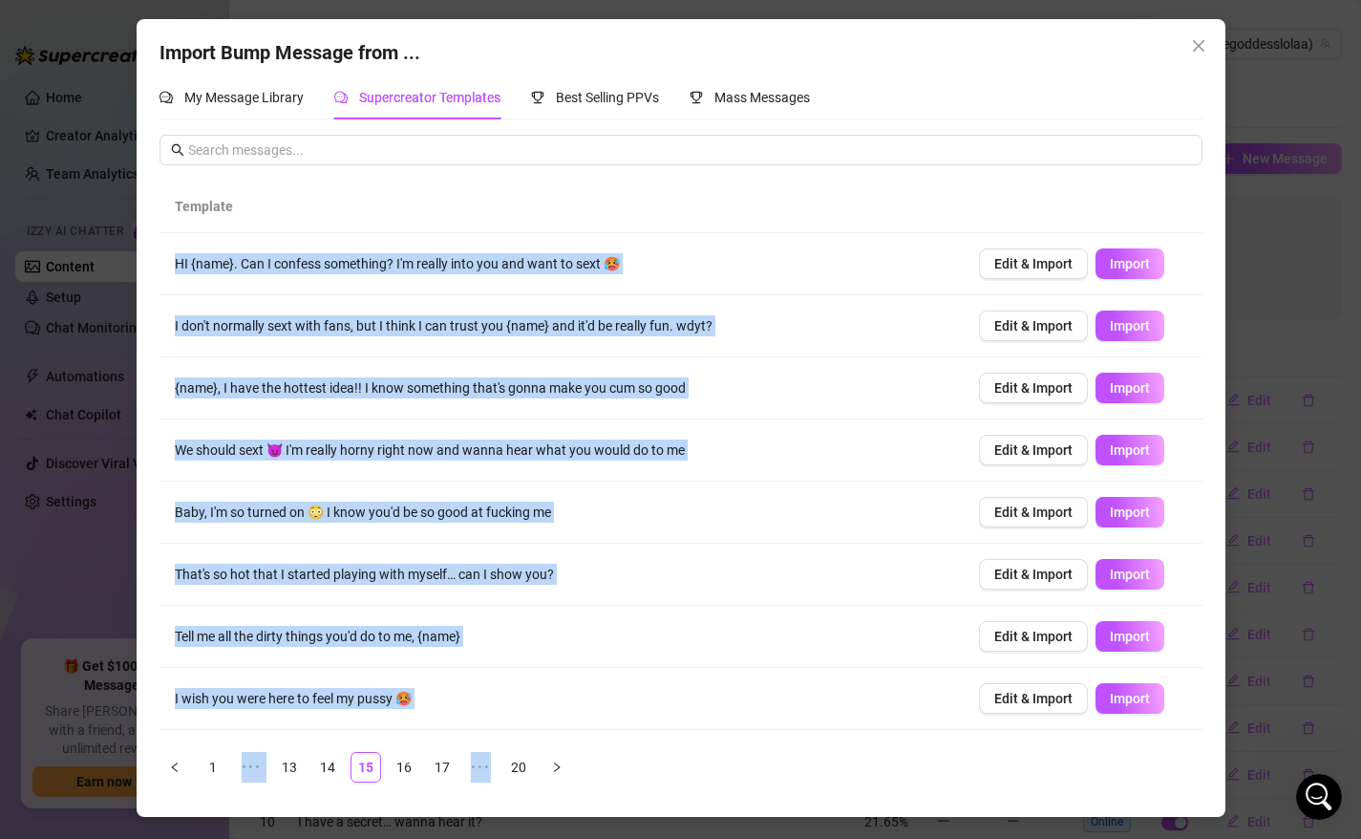
click at [660, 613] on td "Tell me all the dirty things you'd do to me, {name}" at bounding box center [562, 637] width 804 height 62
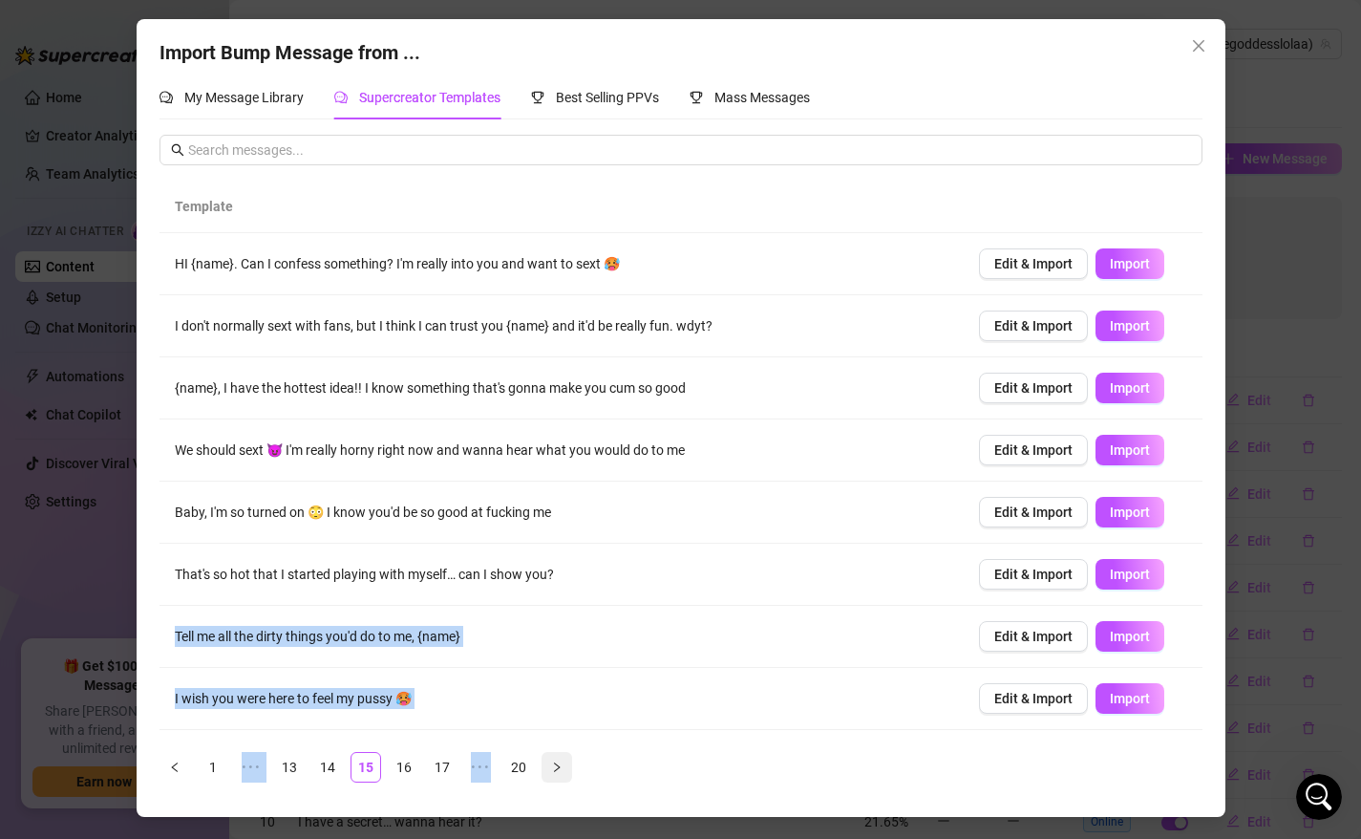
scroll to position [117, 0]
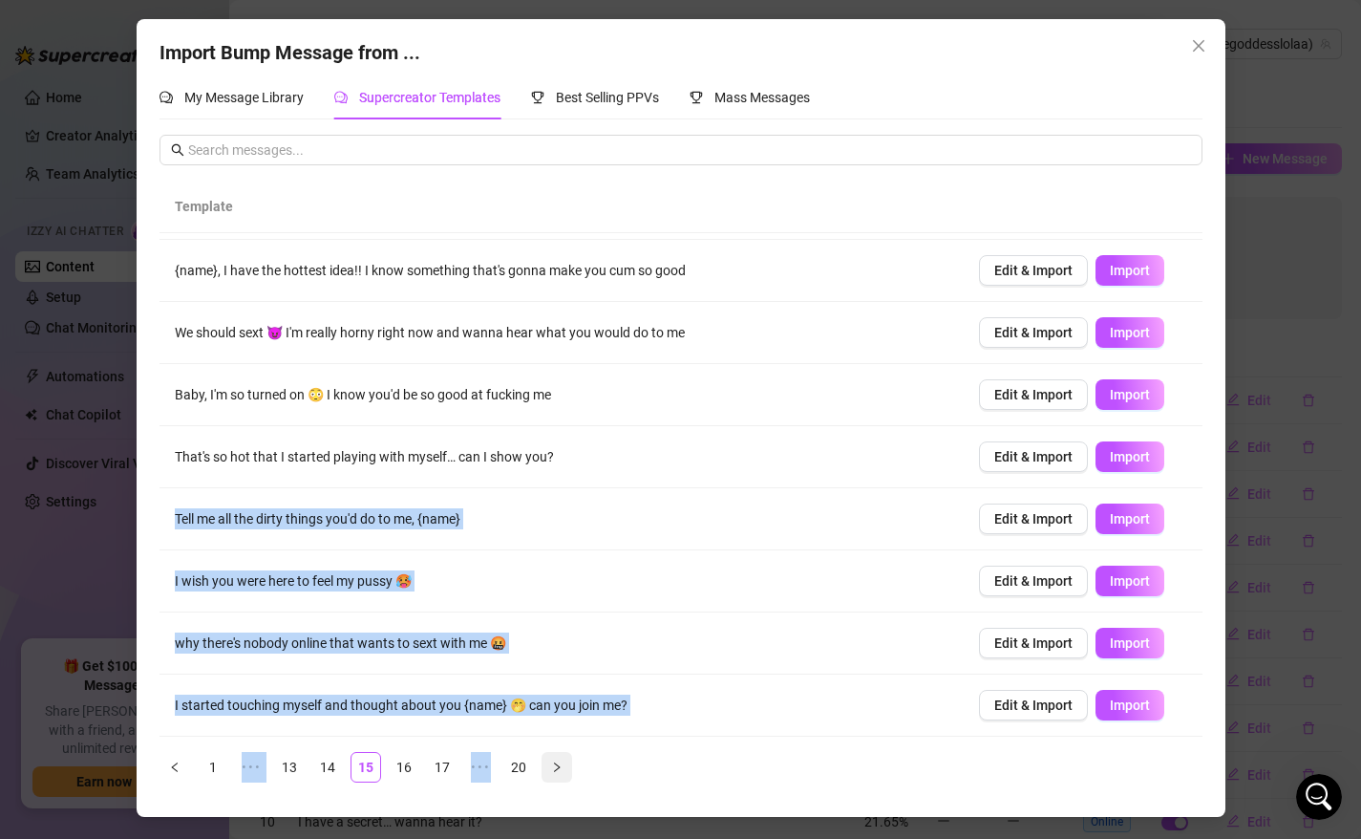
drag, startPoint x: 648, startPoint y: 609, endPoint x: 558, endPoint y: 777, distance: 190.6
click at [558, 777] on div "Template HI {name}. Can I confess something? I'm really into you and want to se…" at bounding box center [681, 482] width 1043 height 602
click at [327, 768] on link "14" at bounding box center [327, 767] width 29 height 29
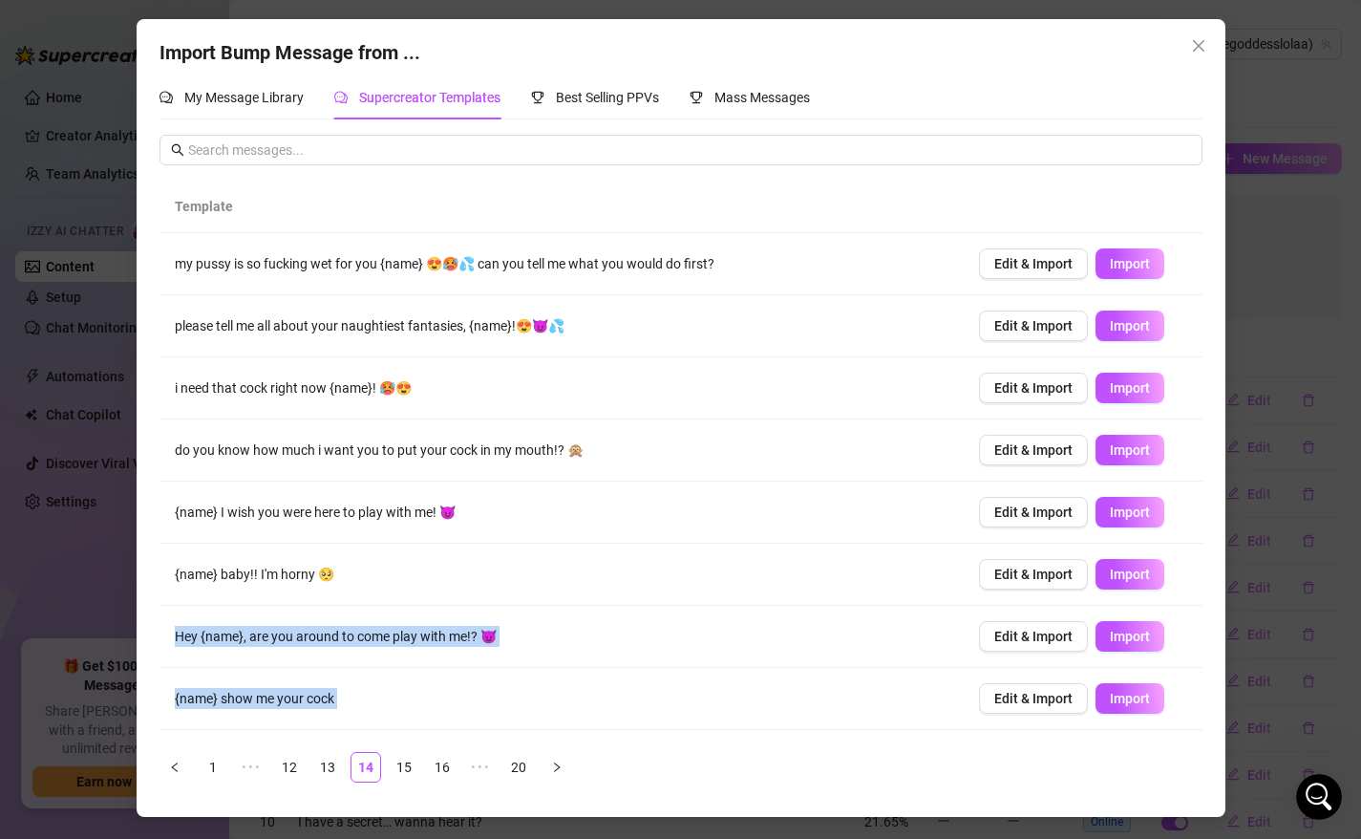
scroll to position [129, 0]
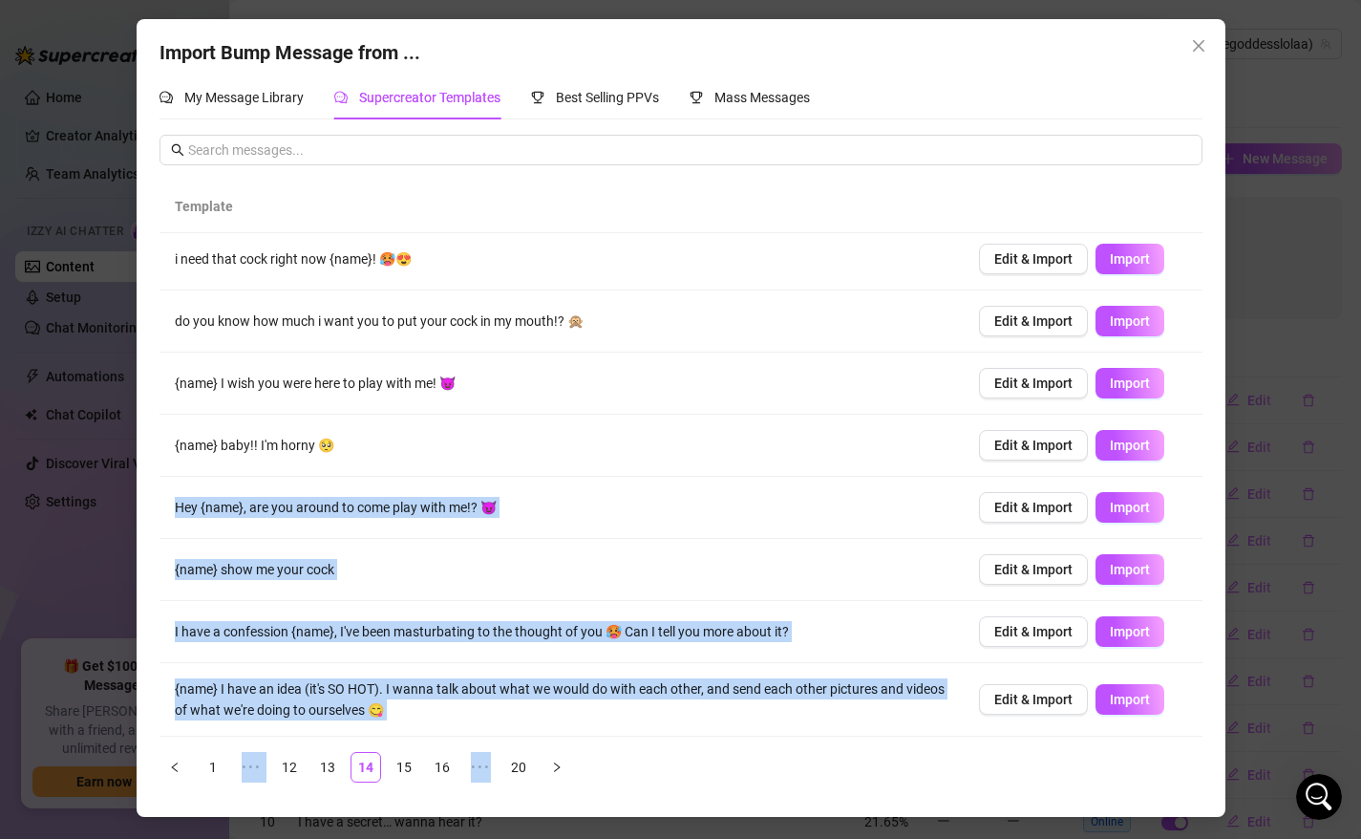
drag, startPoint x: 699, startPoint y: 591, endPoint x: 625, endPoint y: 764, distance: 188.2
click at [625, 764] on div "Template my pussy is so fucking wet for you {name} 😍🥵💦 can you tell me what you…" at bounding box center [681, 482] width 1043 height 602
click at [330, 769] on link "13" at bounding box center [327, 767] width 29 height 29
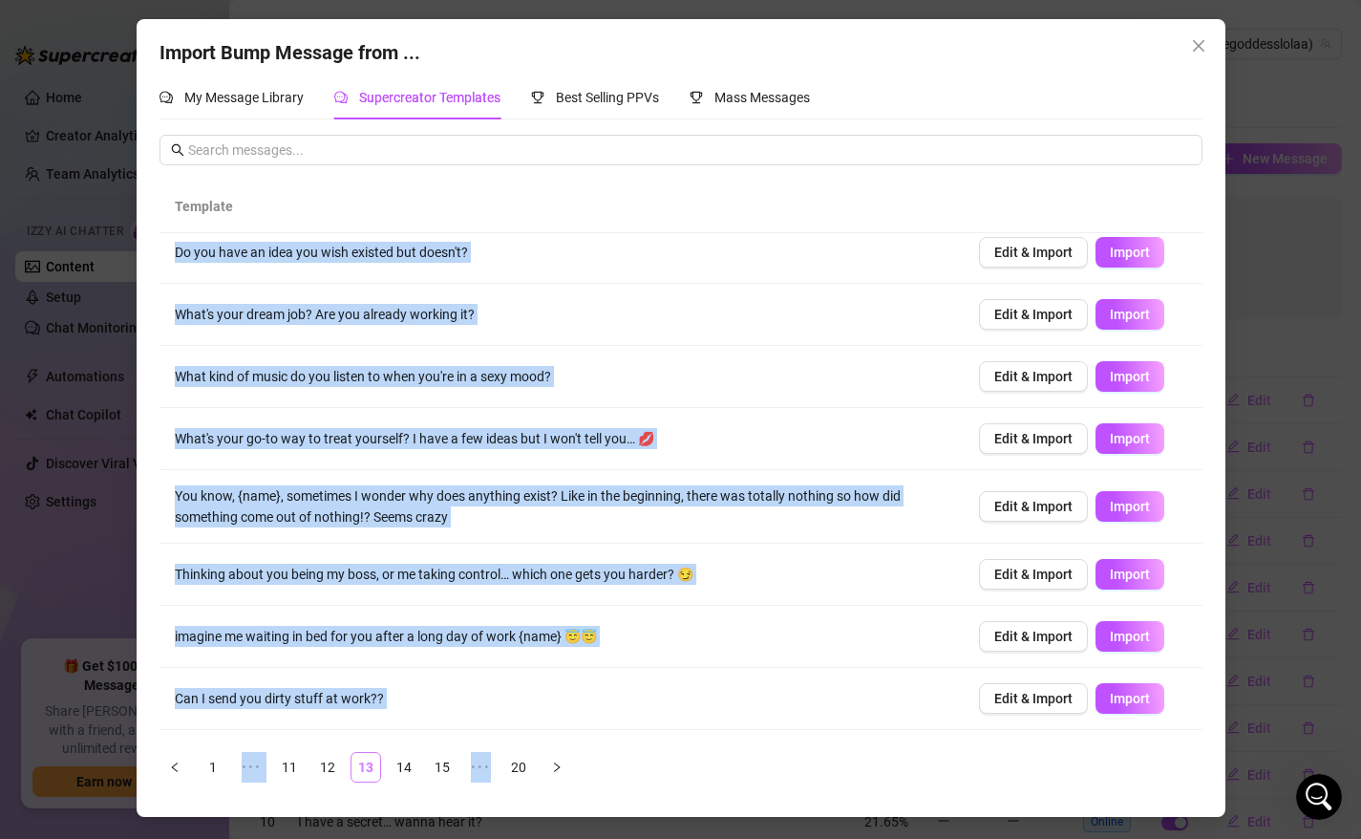
scroll to position [0, 0]
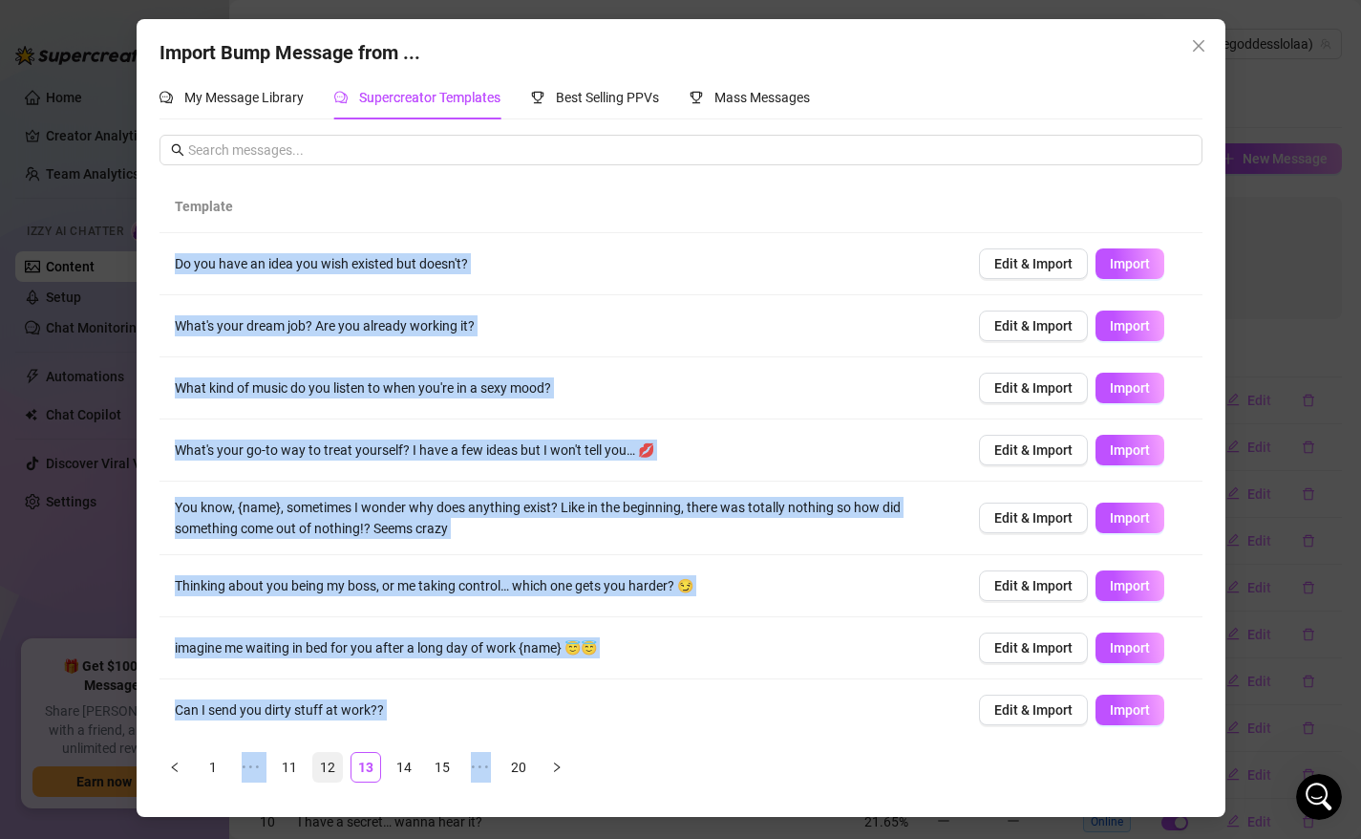
click at [323, 769] on link "12" at bounding box center [327, 767] width 29 height 29
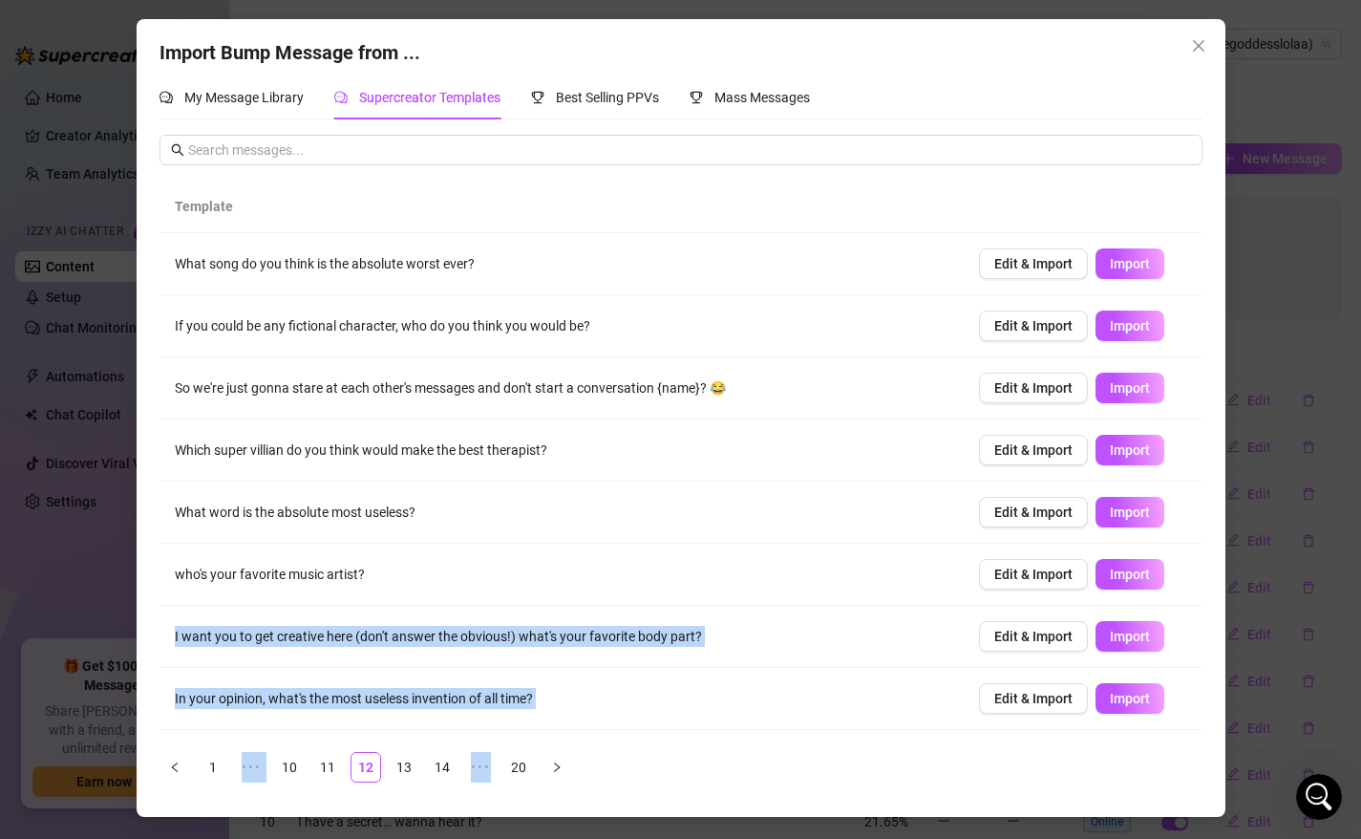
scroll to position [117, 0]
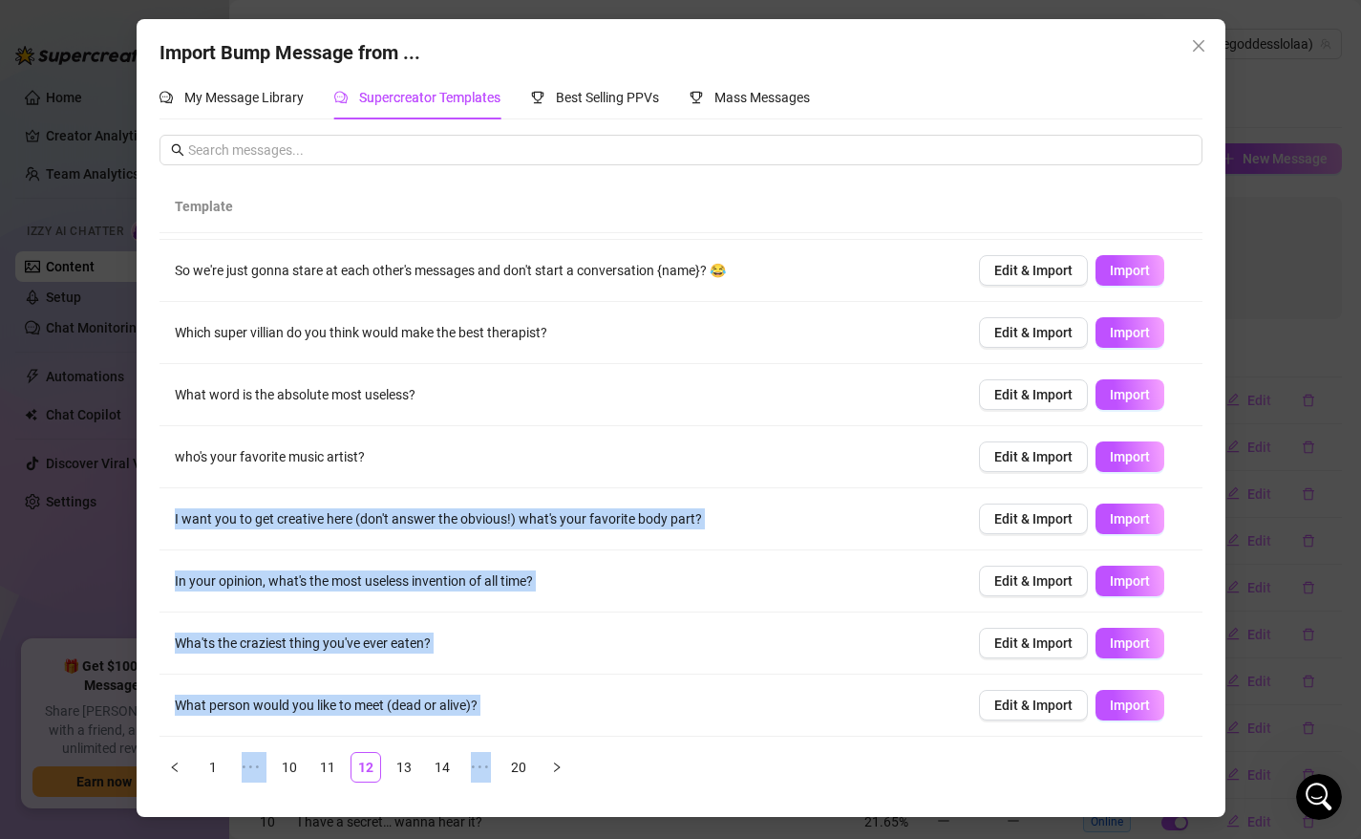
drag, startPoint x: 698, startPoint y: 591, endPoint x: 634, endPoint y: 822, distance: 239.8
click at [634, 829] on div "Import Bump Message from ... My Message Library Supercreator Templates Best Sel…" at bounding box center [680, 419] width 1361 height 839
click at [330, 768] on link "11" at bounding box center [327, 767] width 29 height 29
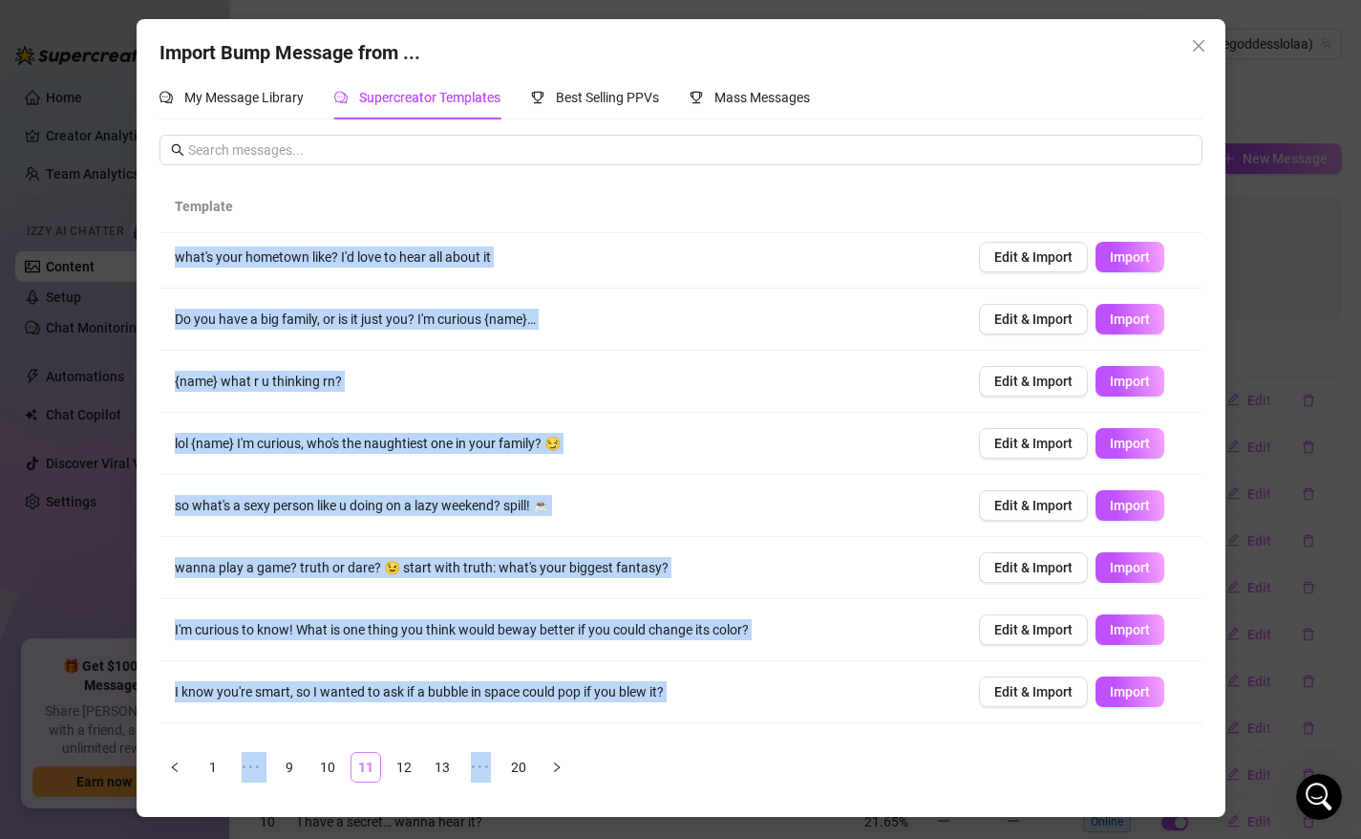
scroll to position [0, 0]
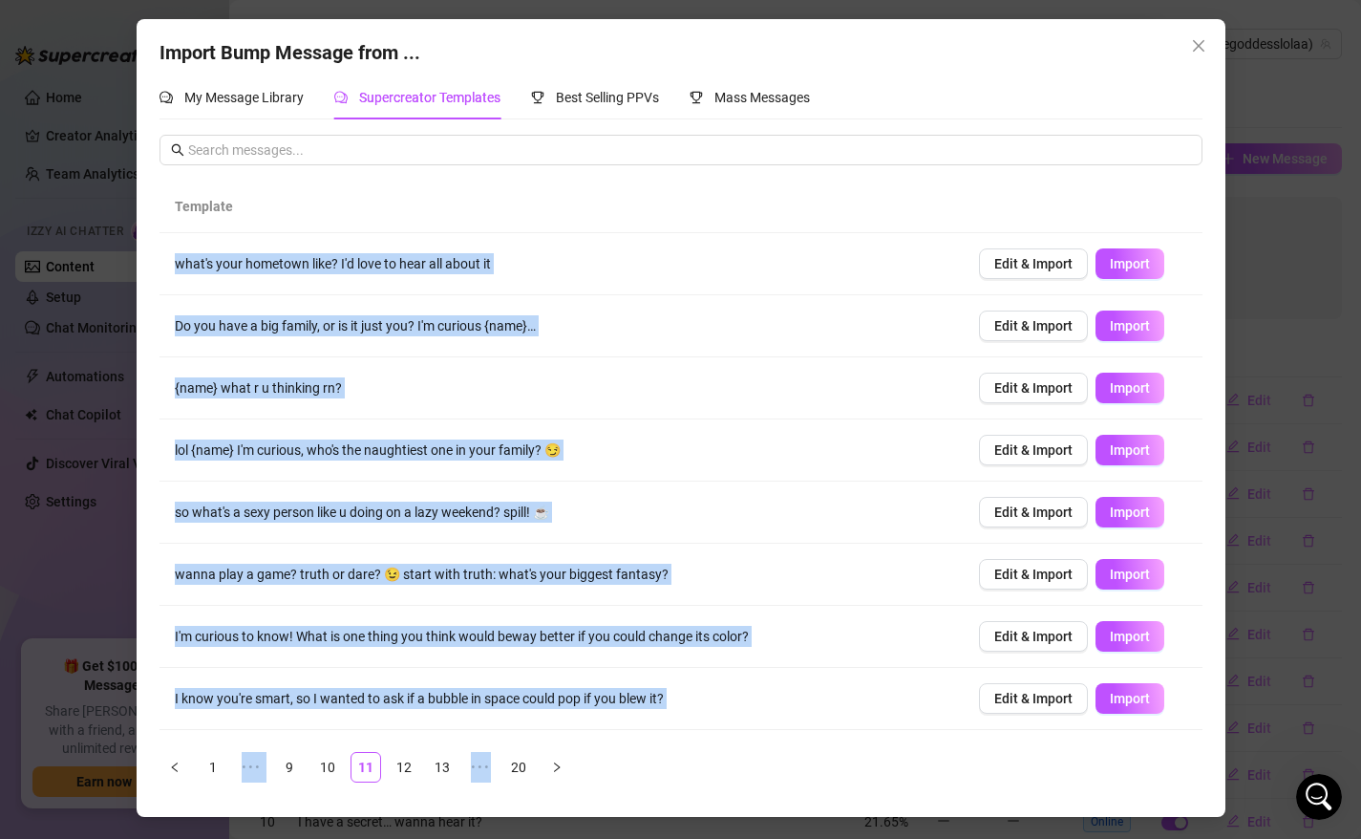
click at [732, 553] on td "wanna play a game? truth or dare? 😉 start with truth: what's your biggest fanta…" at bounding box center [562, 574] width 804 height 62
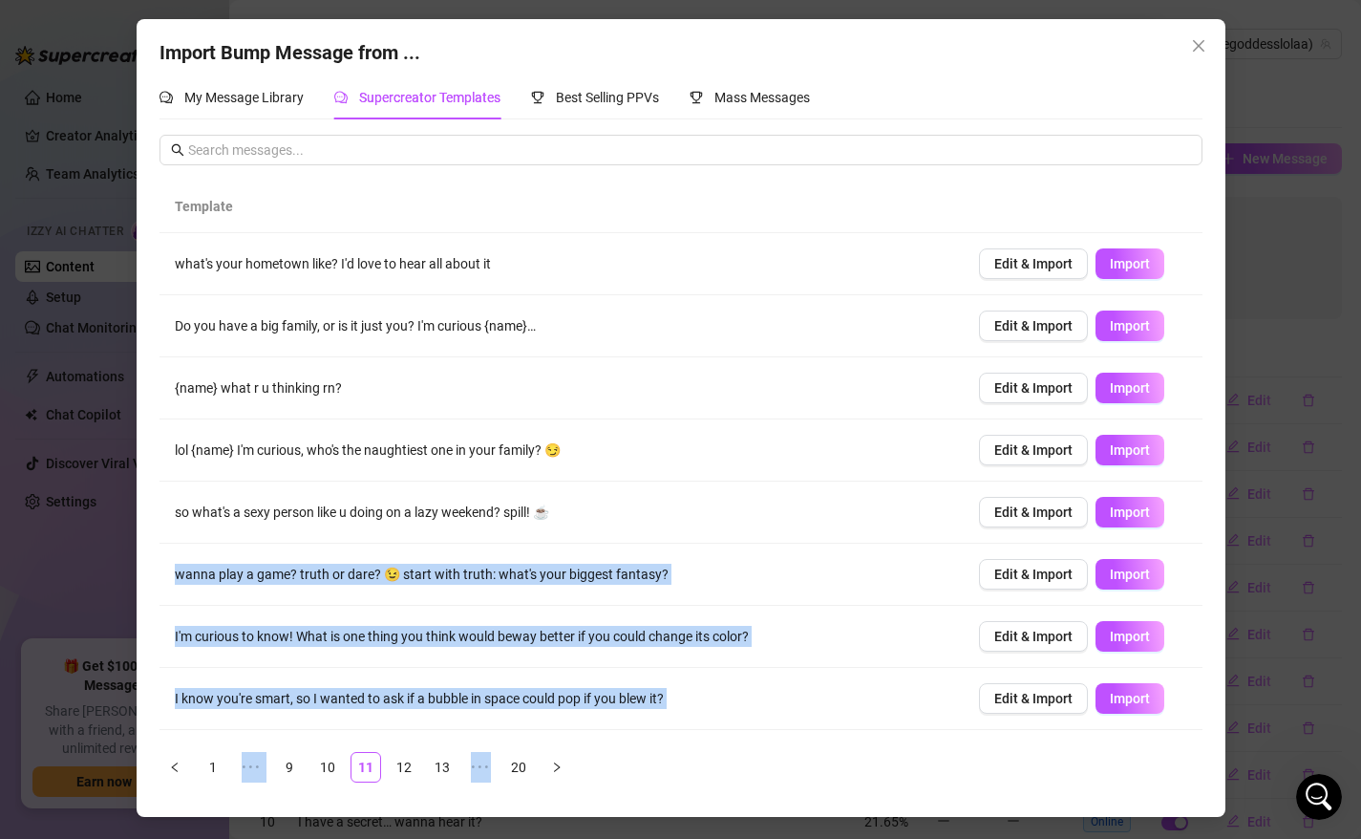
scroll to position [117, 0]
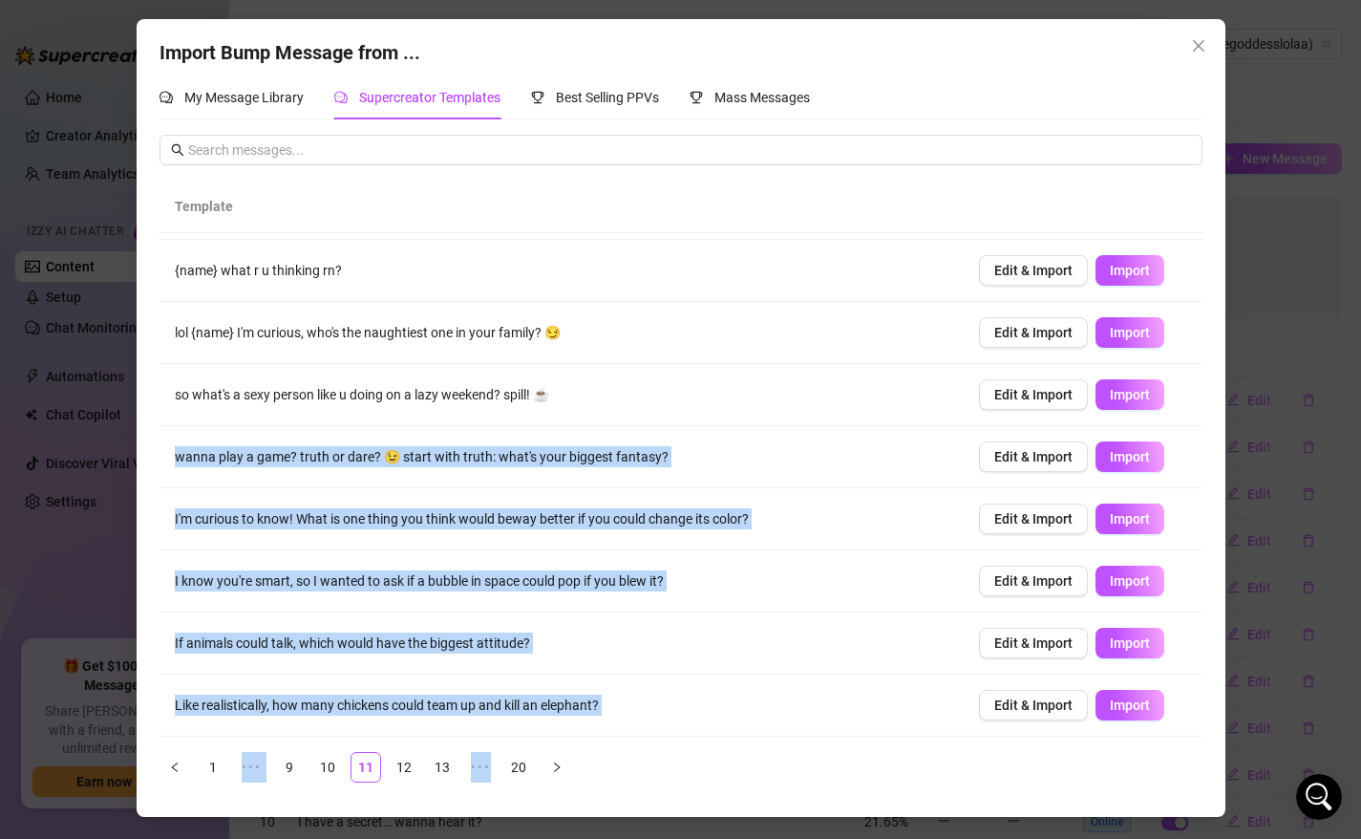
drag, startPoint x: 732, startPoint y: 553, endPoint x: 625, endPoint y: 728, distance: 204.9
click at [621, 736] on tbody "what's your hometown like? I'd love to hear all about it Edit & Import Import D…" at bounding box center [681, 426] width 1043 height 621
click at [332, 762] on link "10" at bounding box center [327, 767] width 29 height 29
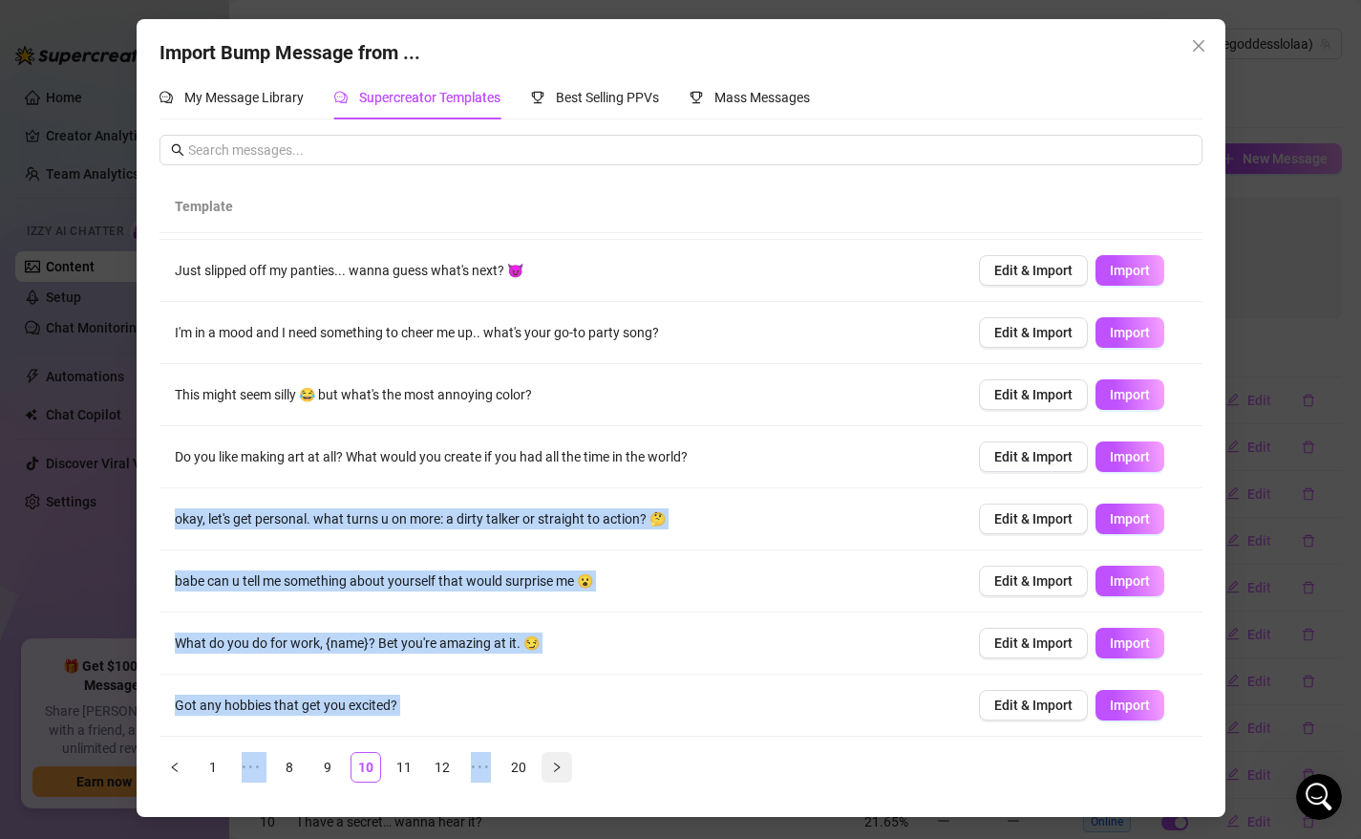
drag, startPoint x: 614, startPoint y: 588, endPoint x: 560, endPoint y: 756, distance: 175.8
click at [559, 764] on div "Template don't tease me for this but 😅 which Disney princess do you think is th…" at bounding box center [681, 482] width 1043 height 602
click at [319, 768] on link "9" at bounding box center [327, 767] width 29 height 29
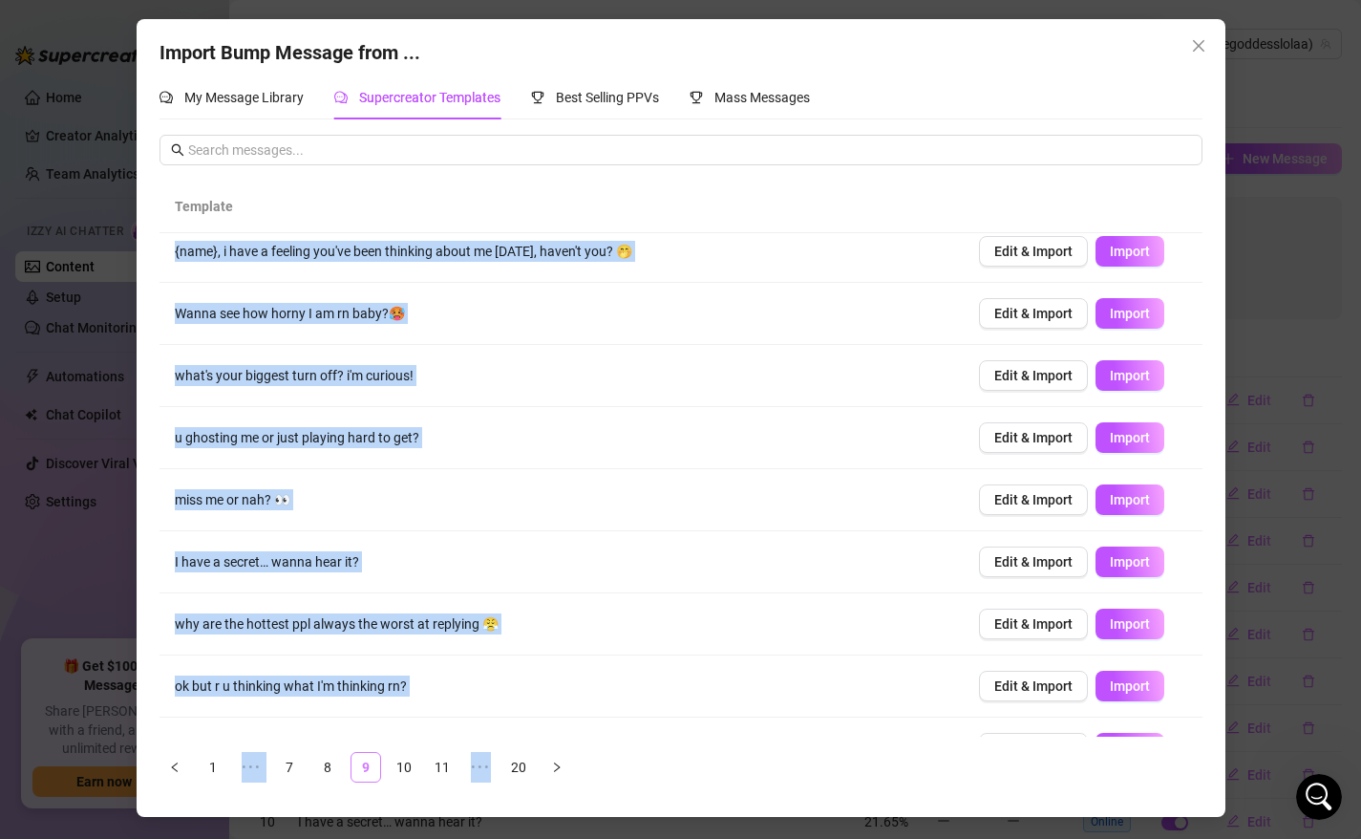
scroll to position [0, 0]
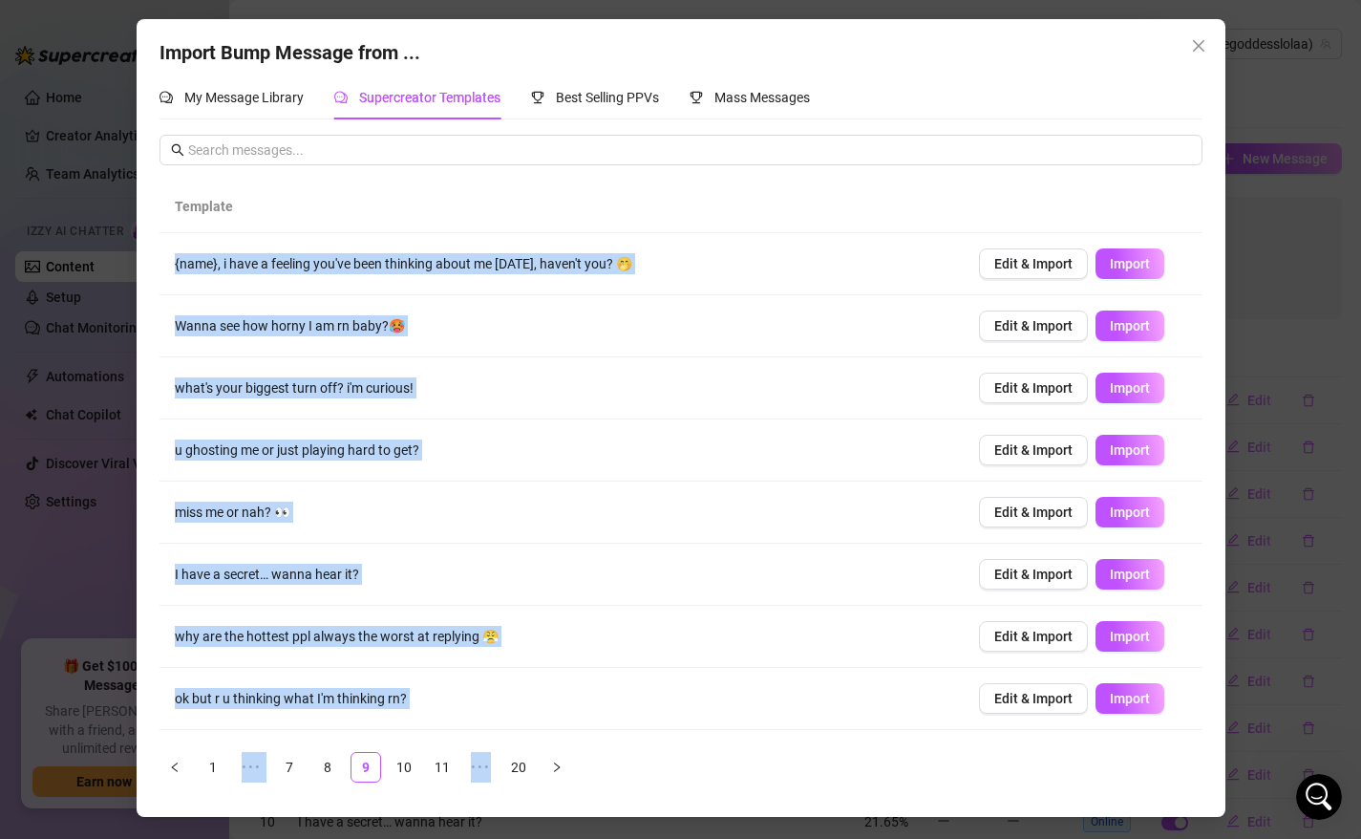
click at [603, 584] on td "I have a secret… wanna hear it?" at bounding box center [562, 574] width 804 height 62
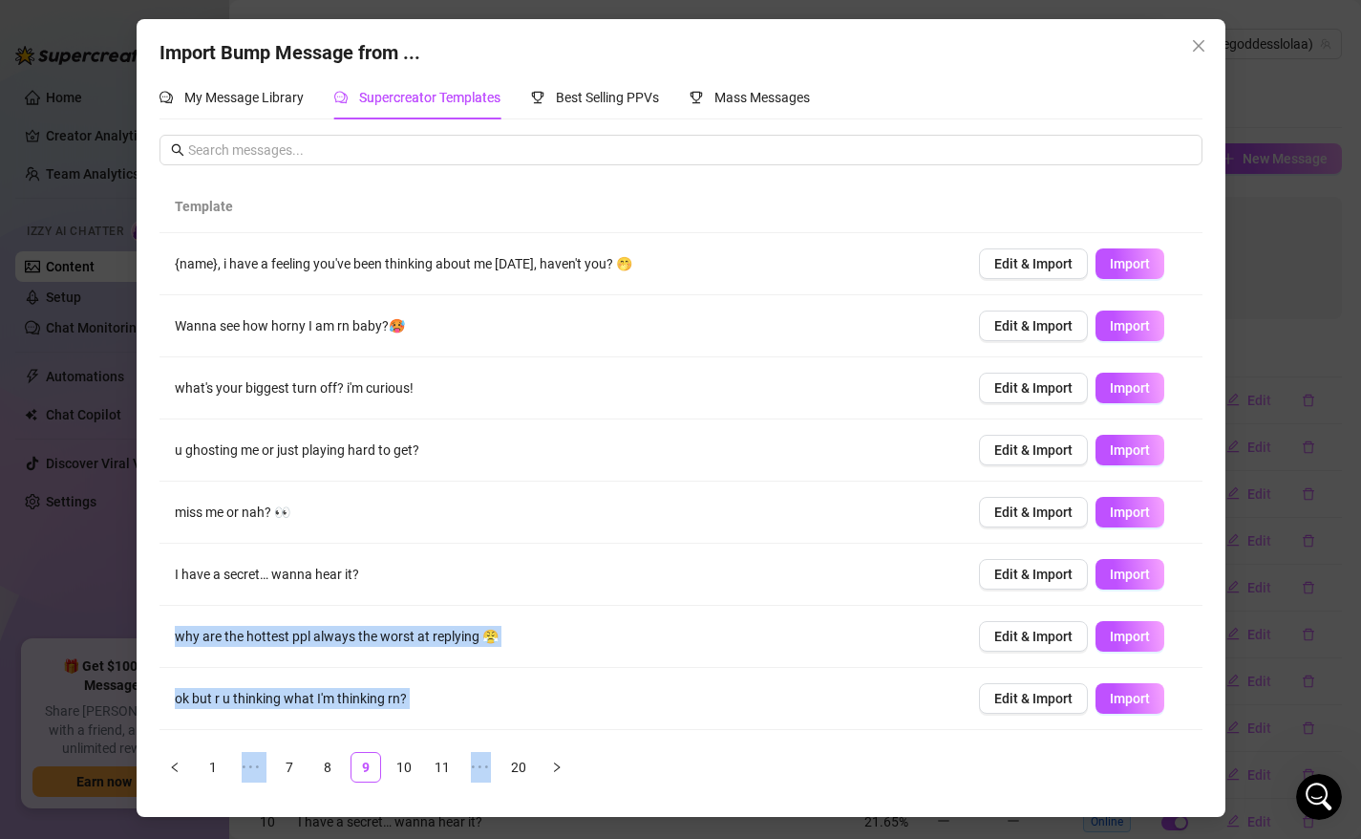
scroll to position [117, 0]
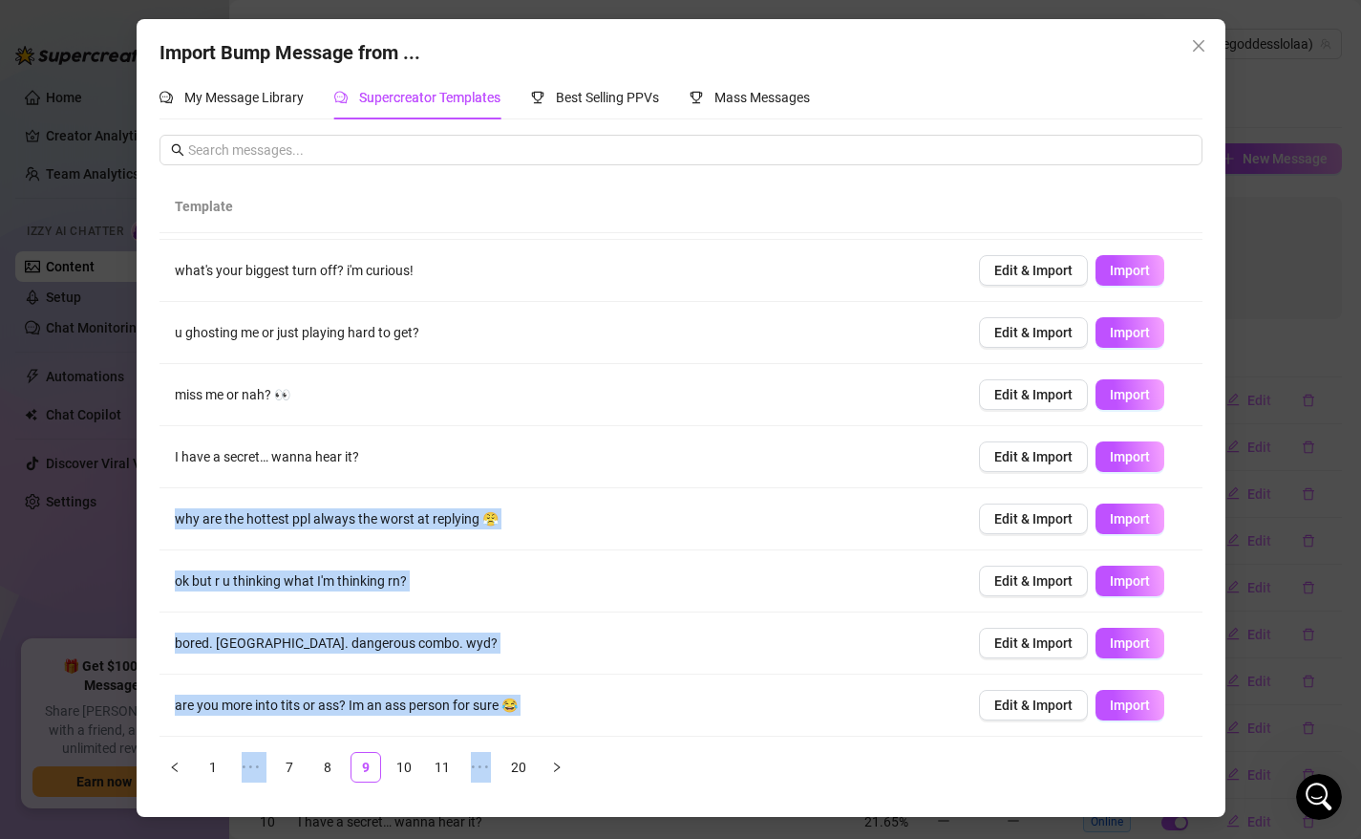
drag, startPoint x: 603, startPoint y: 589, endPoint x: 577, endPoint y: 761, distance: 173.8
click at [572, 783] on div "Template {name}, i have a feeling you've been thinking about me [DATE], haven't…" at bounding box center [681, 489] width 1043 height 617
click at [325, 772] on link "8" at bounding box center [327, 767] width 29 height 29
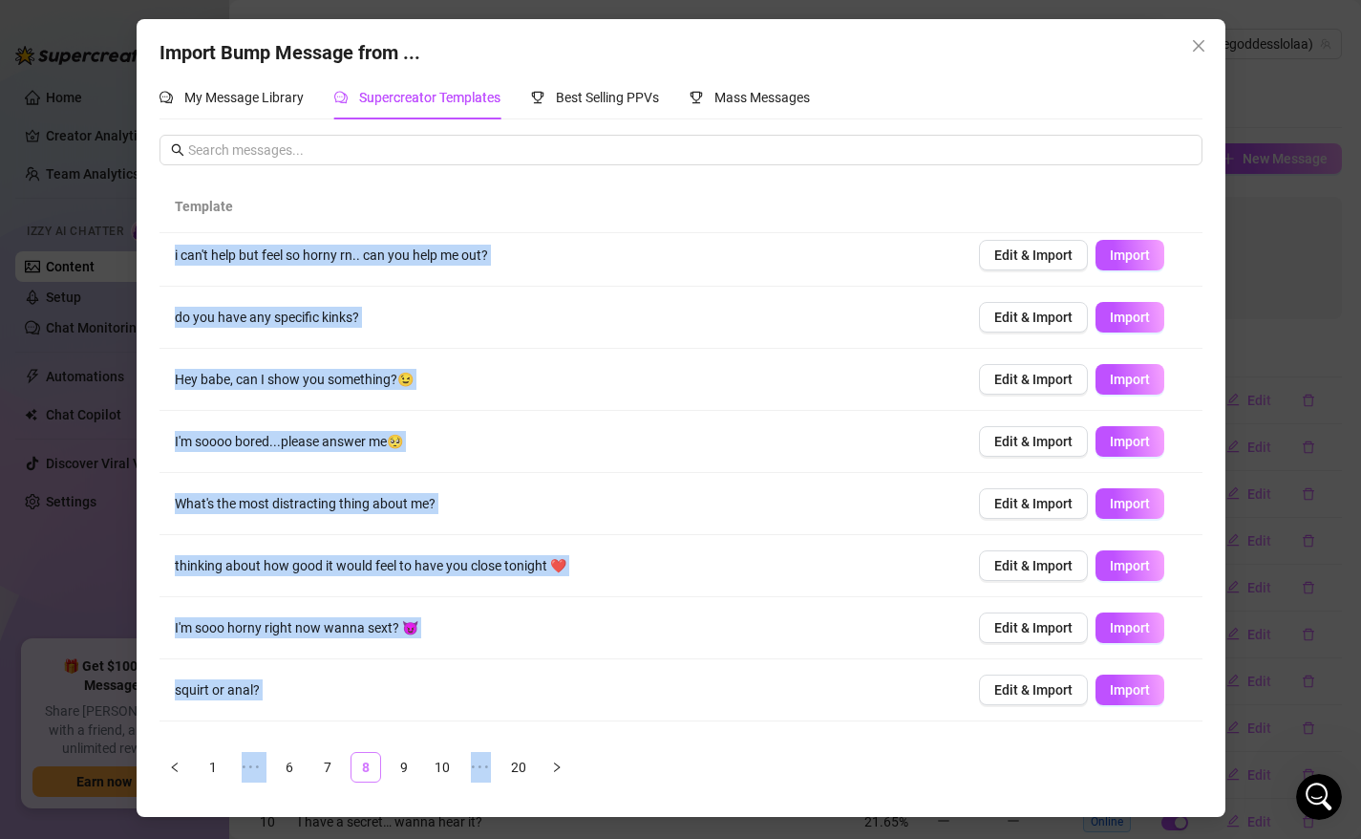
scroll to position [0, 0]
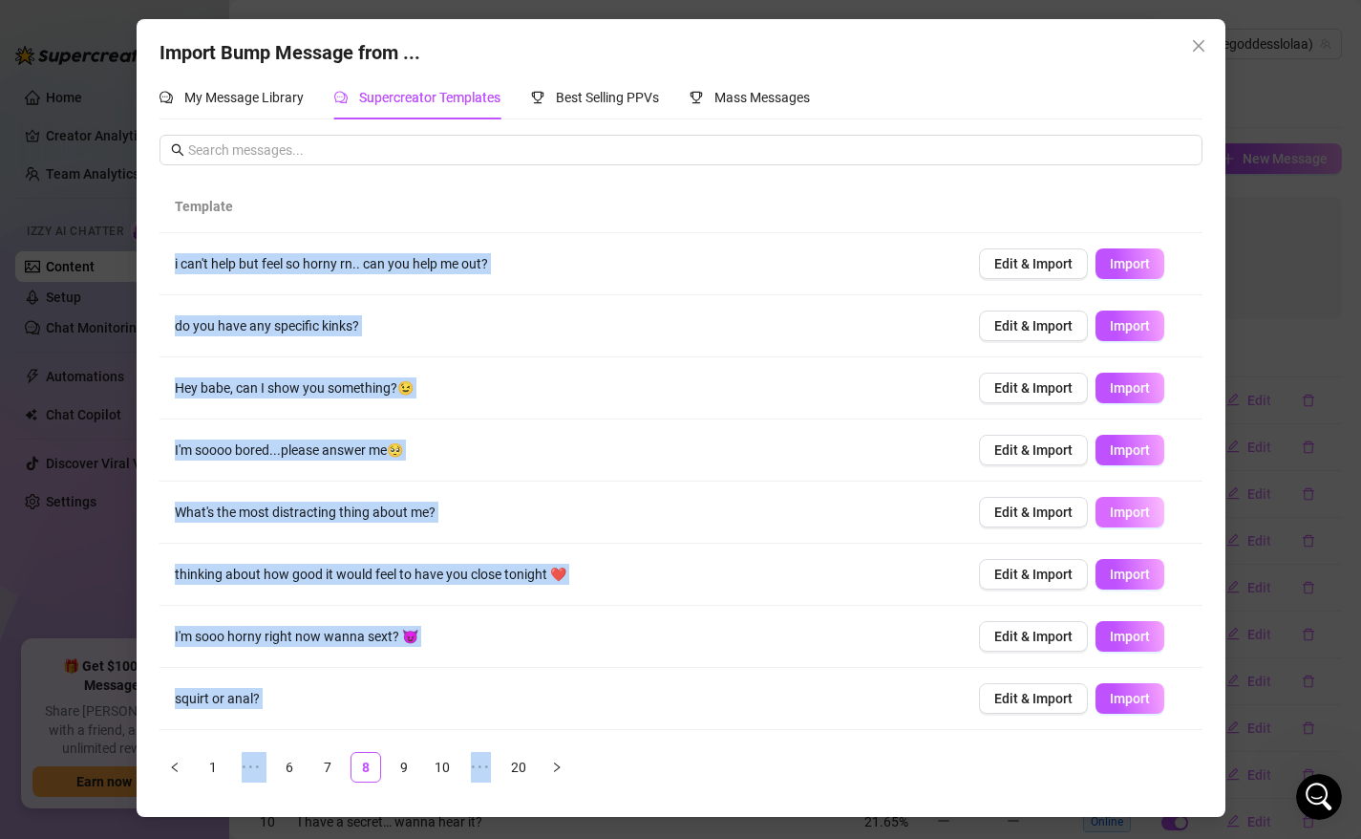
click at [1114, 516] on span "Import" at bounding box center [1130, 511] width 40 height 15
type textarea "What's the most distracting thing about me?"
click at [1200, 46] on icon "close" at bounding box center [1197, 45] width 11 height 11
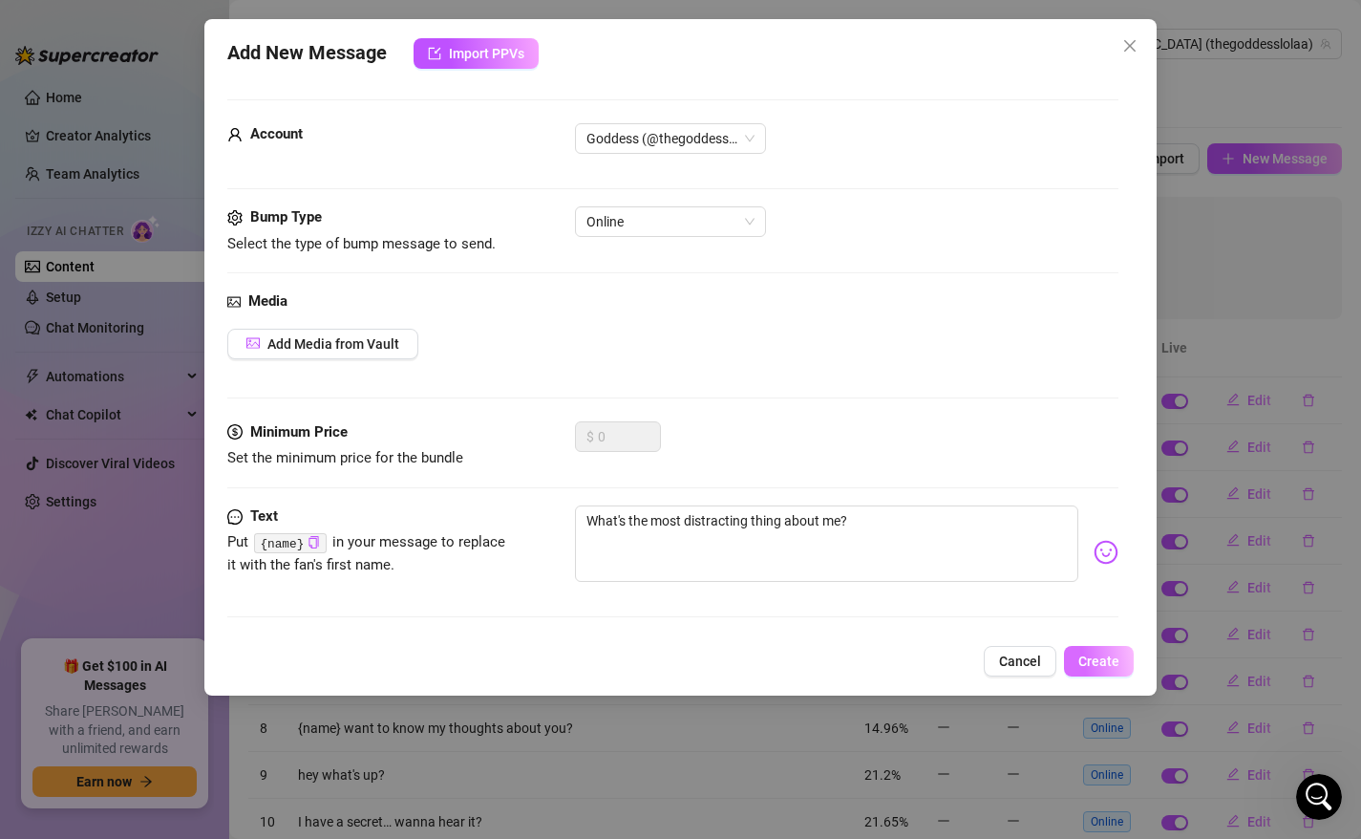
click at [1103, 663] on span "Create" at bounding box center [1098, 660] width 41 height 15
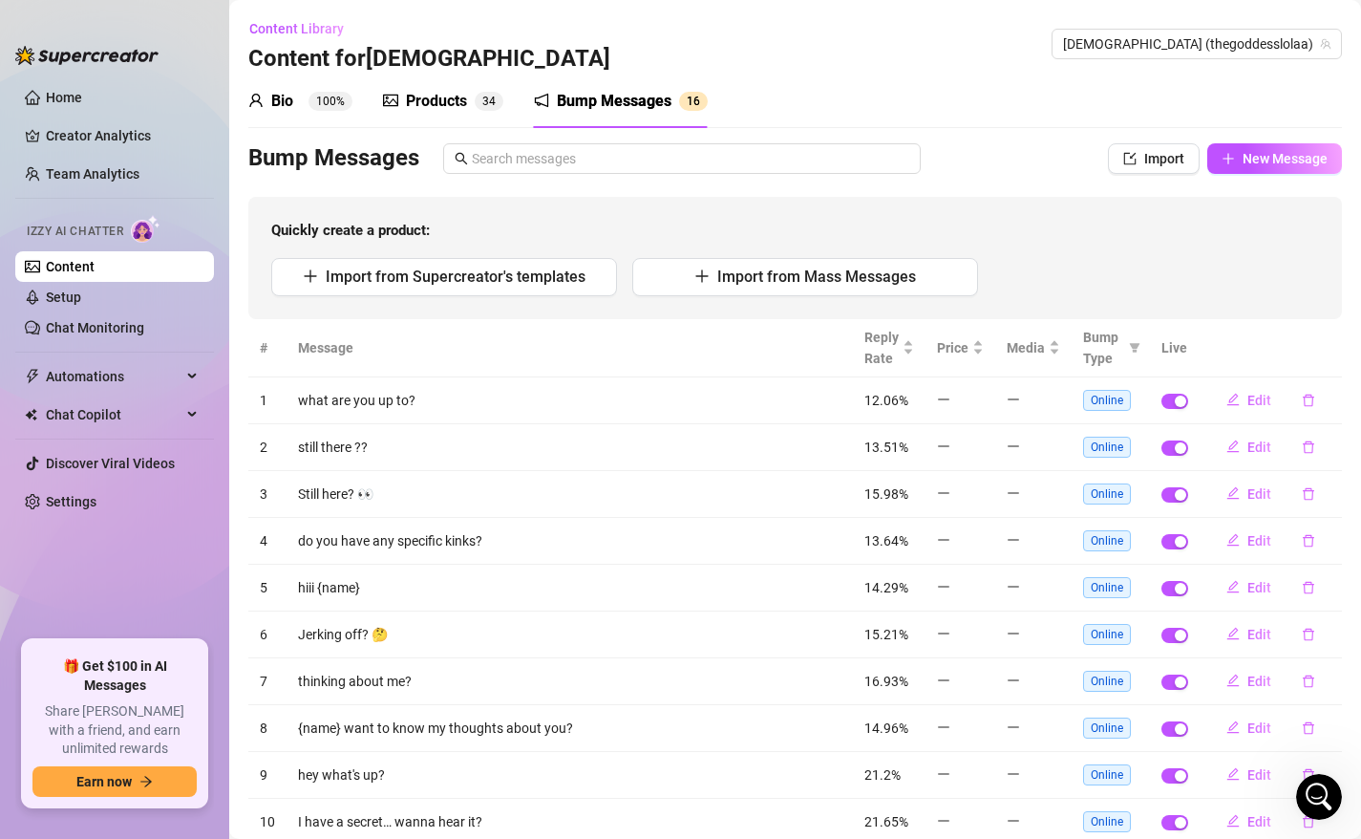
click at [1198, 229] on span "Quickly create a product:" at bounding box center [795, 231] width 1048 height 23
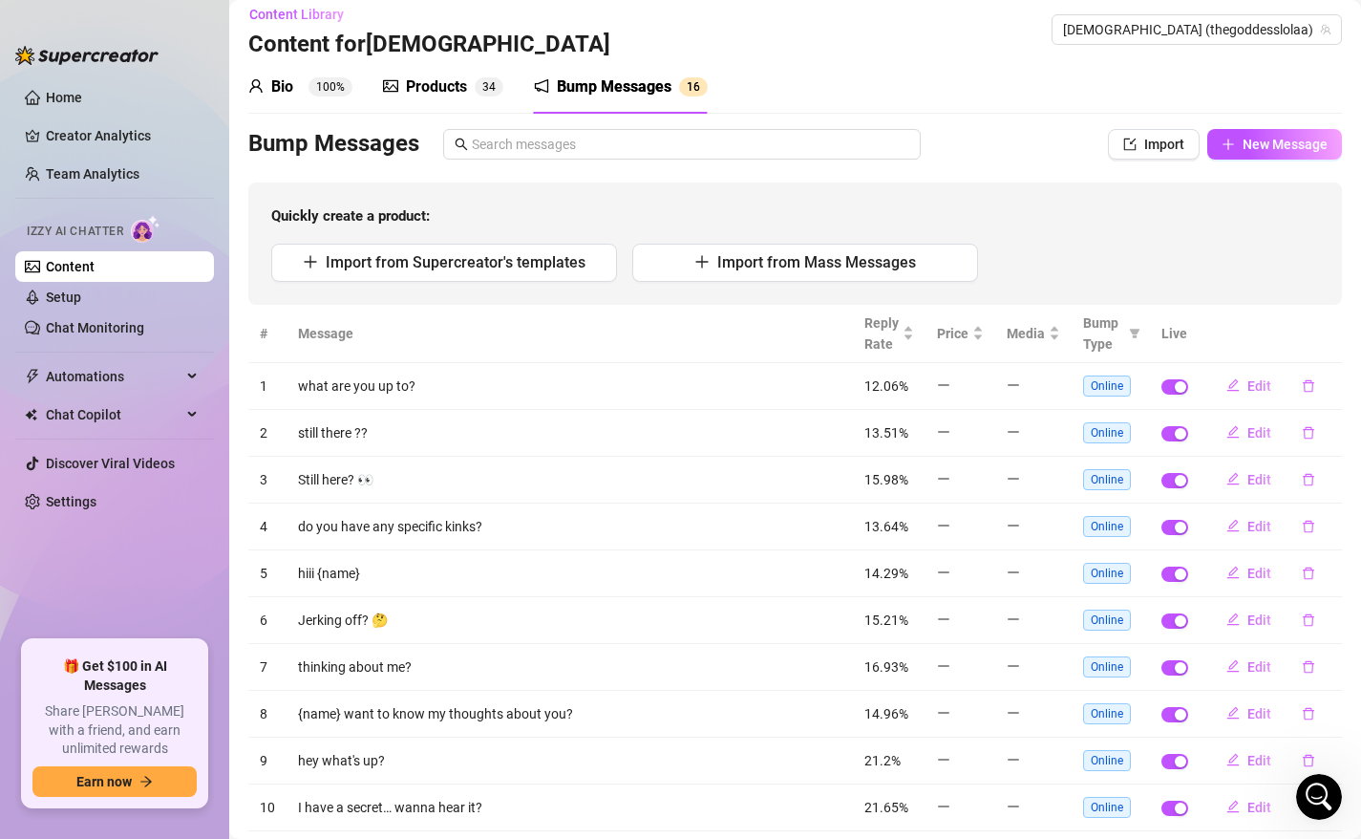
scroll to position [2, 0]
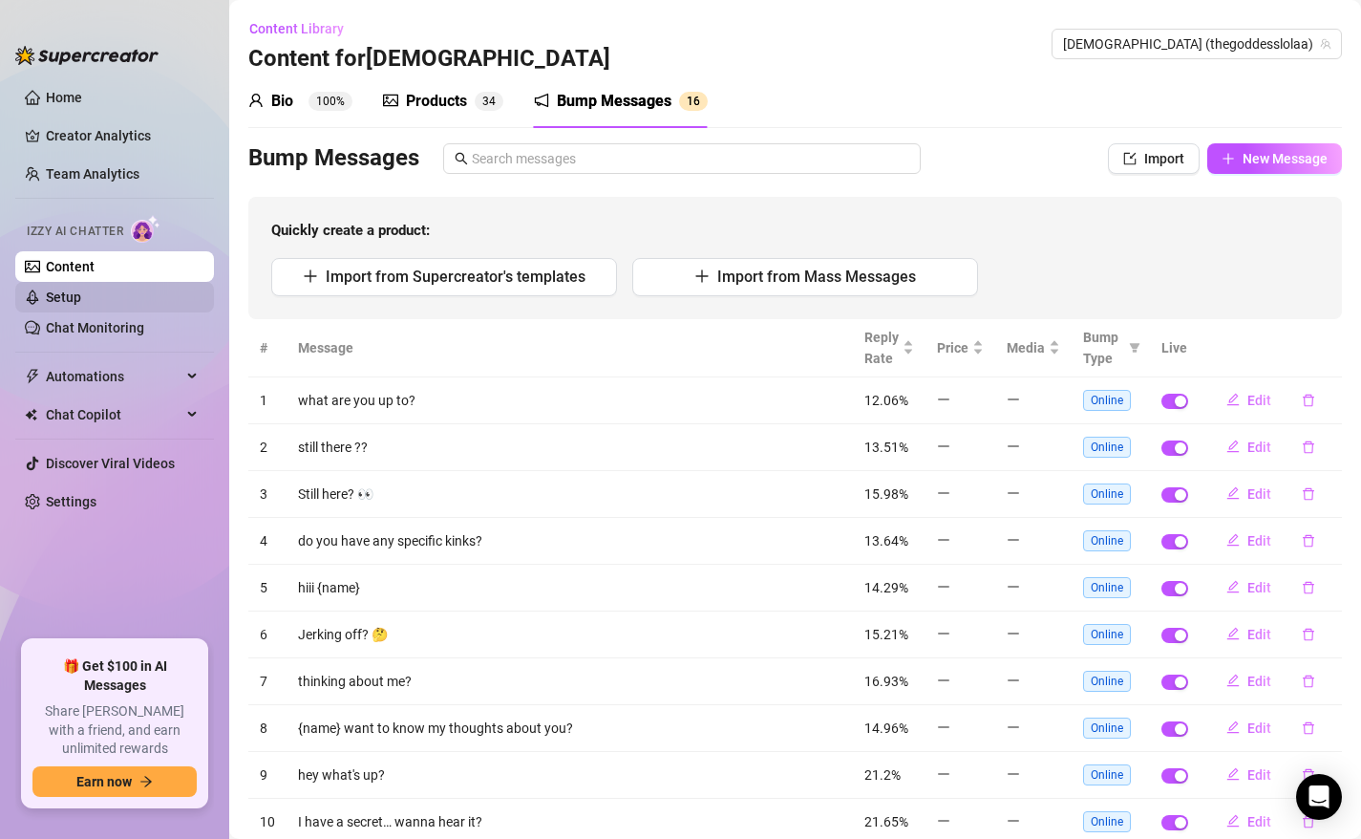
click at [81, 289] on link "Setup" at bounding box center [63, 296] width 35 height 15
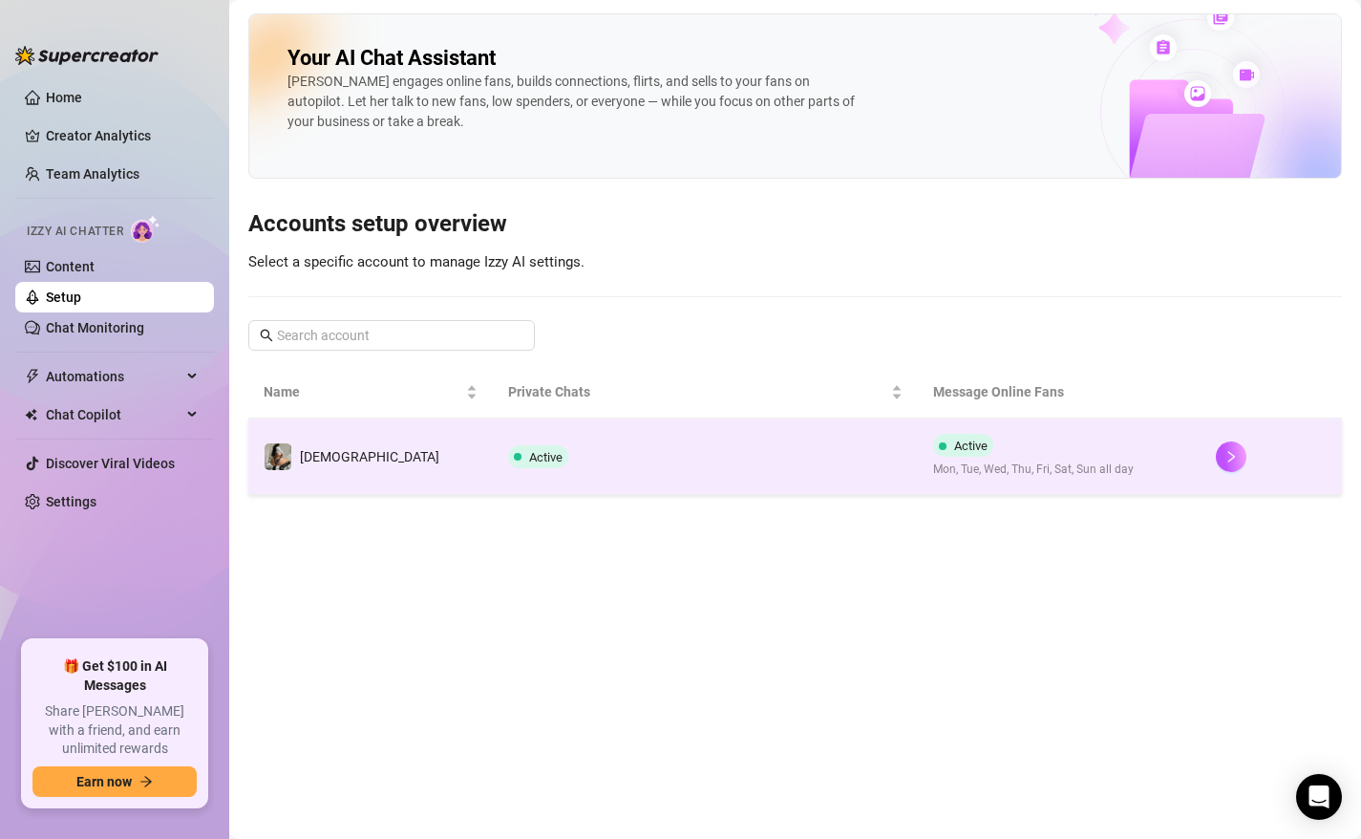
click at [493, 460] on td "Active" at bounding box center [705, 456] width 424 height 76
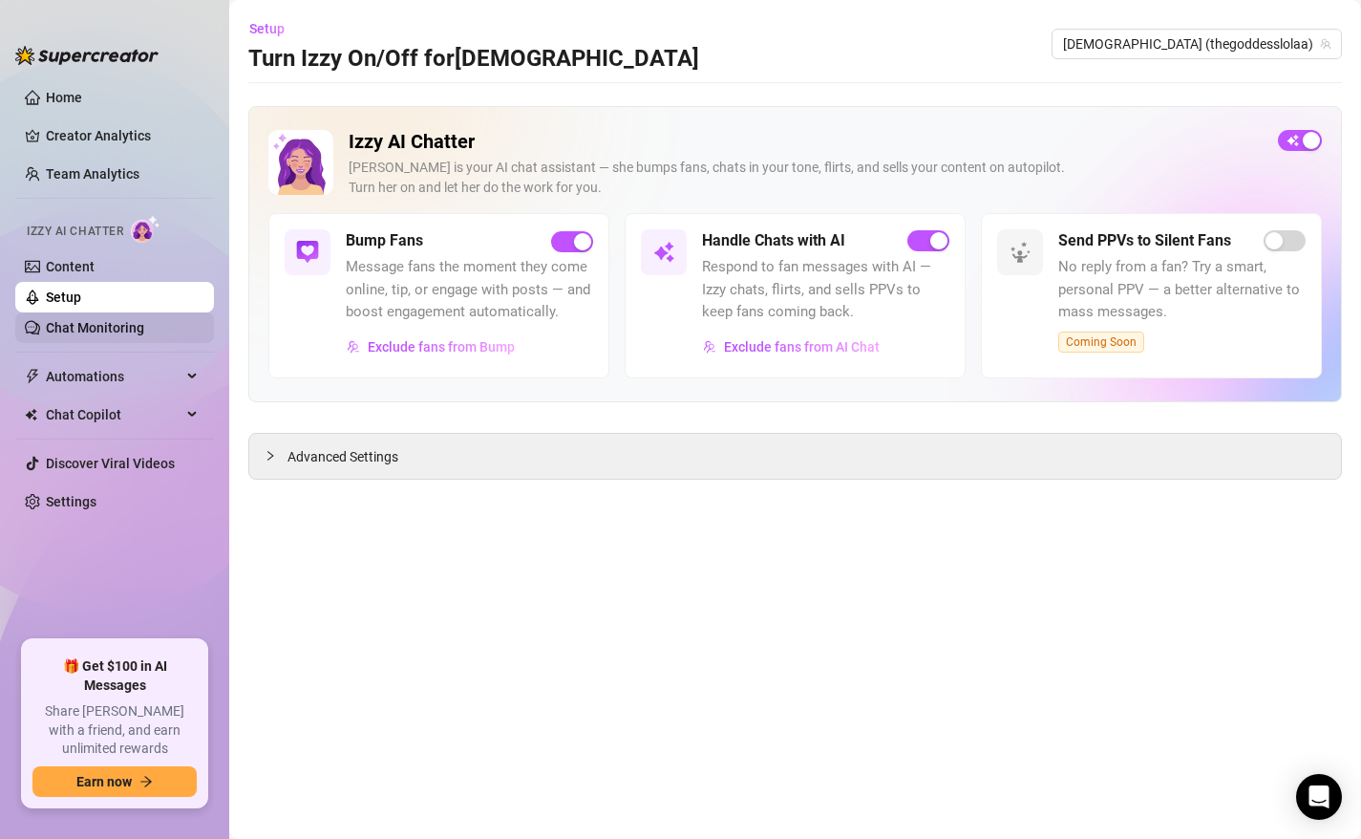
click at [104, 324] on link "Chat Monitoring" at bounding box center [95, 327] width 98 height 15
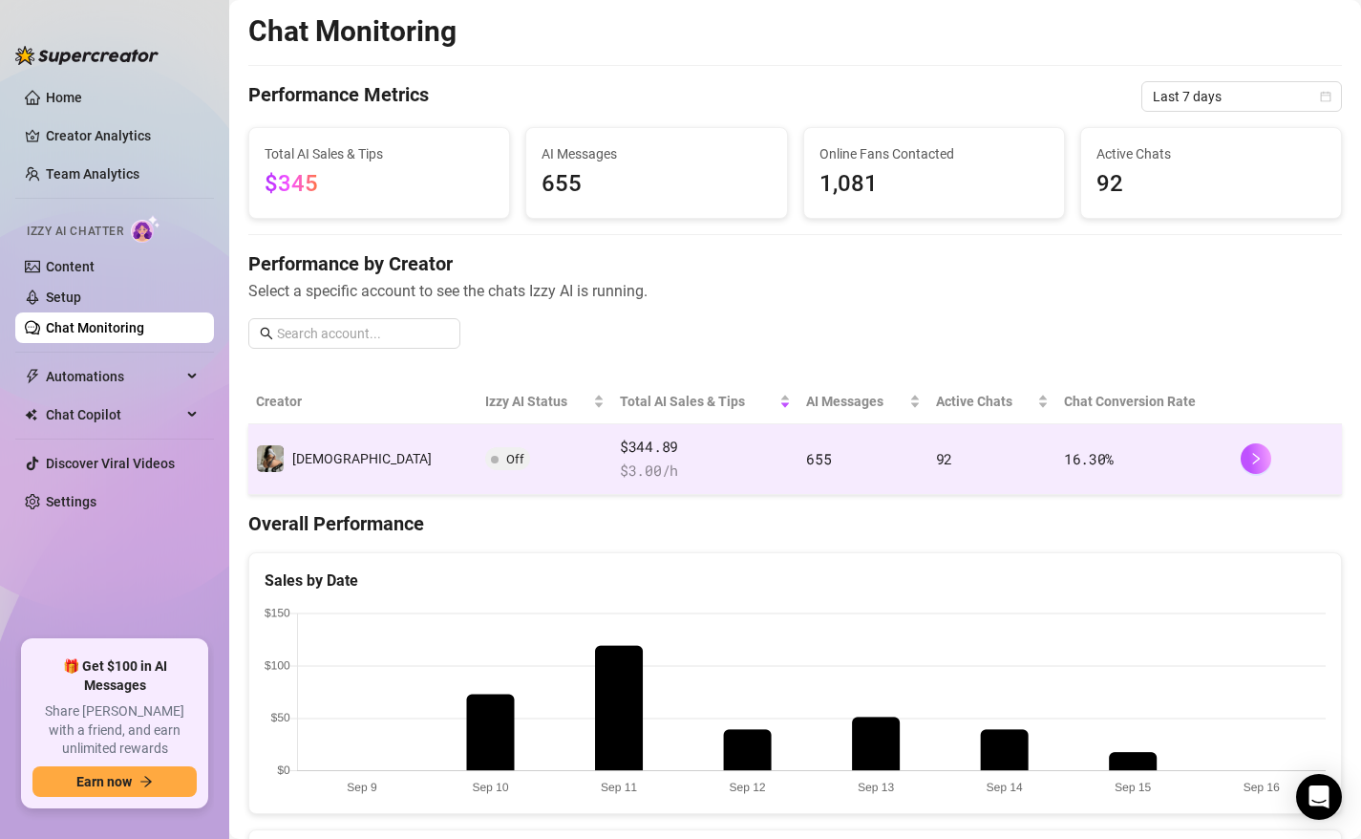
click at [478, 459] on td "Off" at bounding box center [545, 459] width 135 height 71
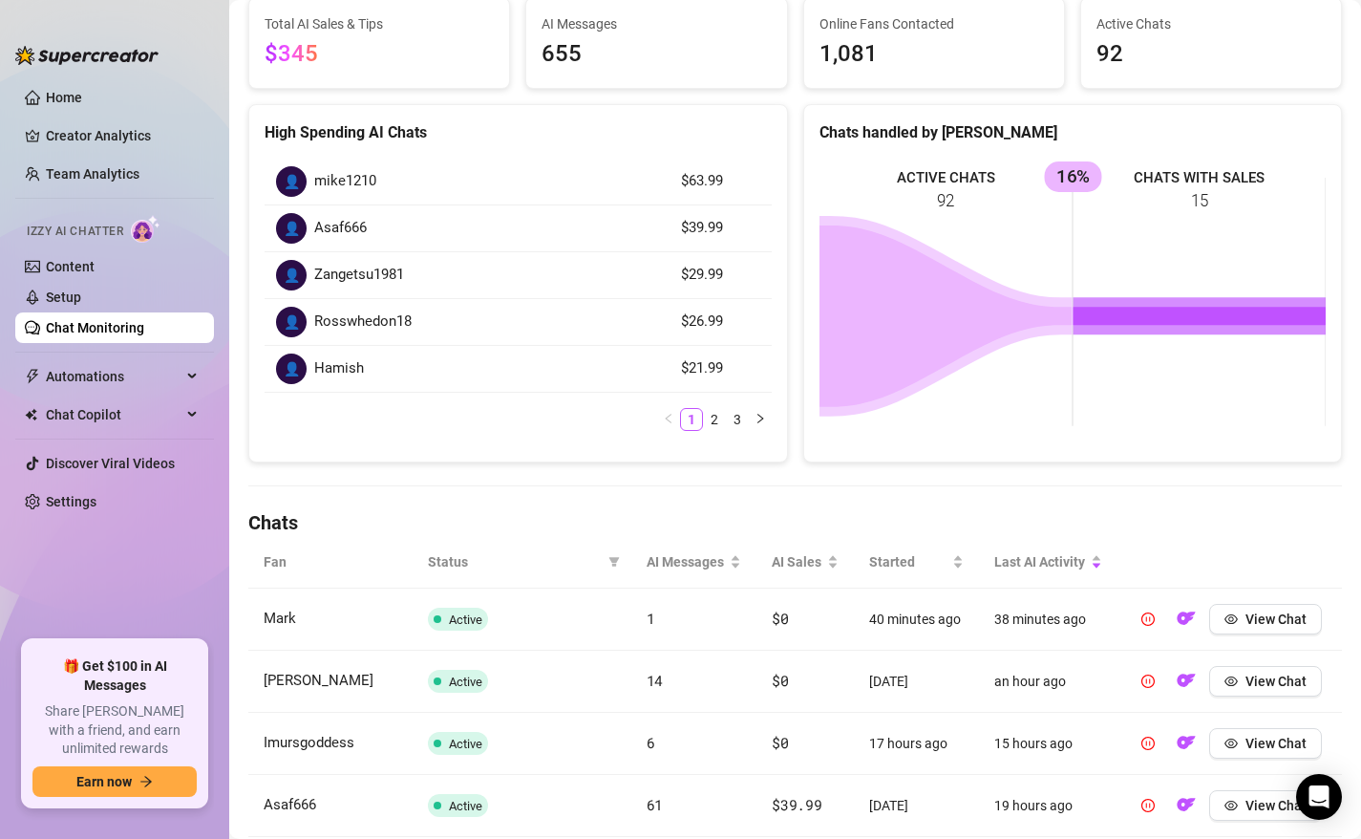
scroll to position [191, 0]
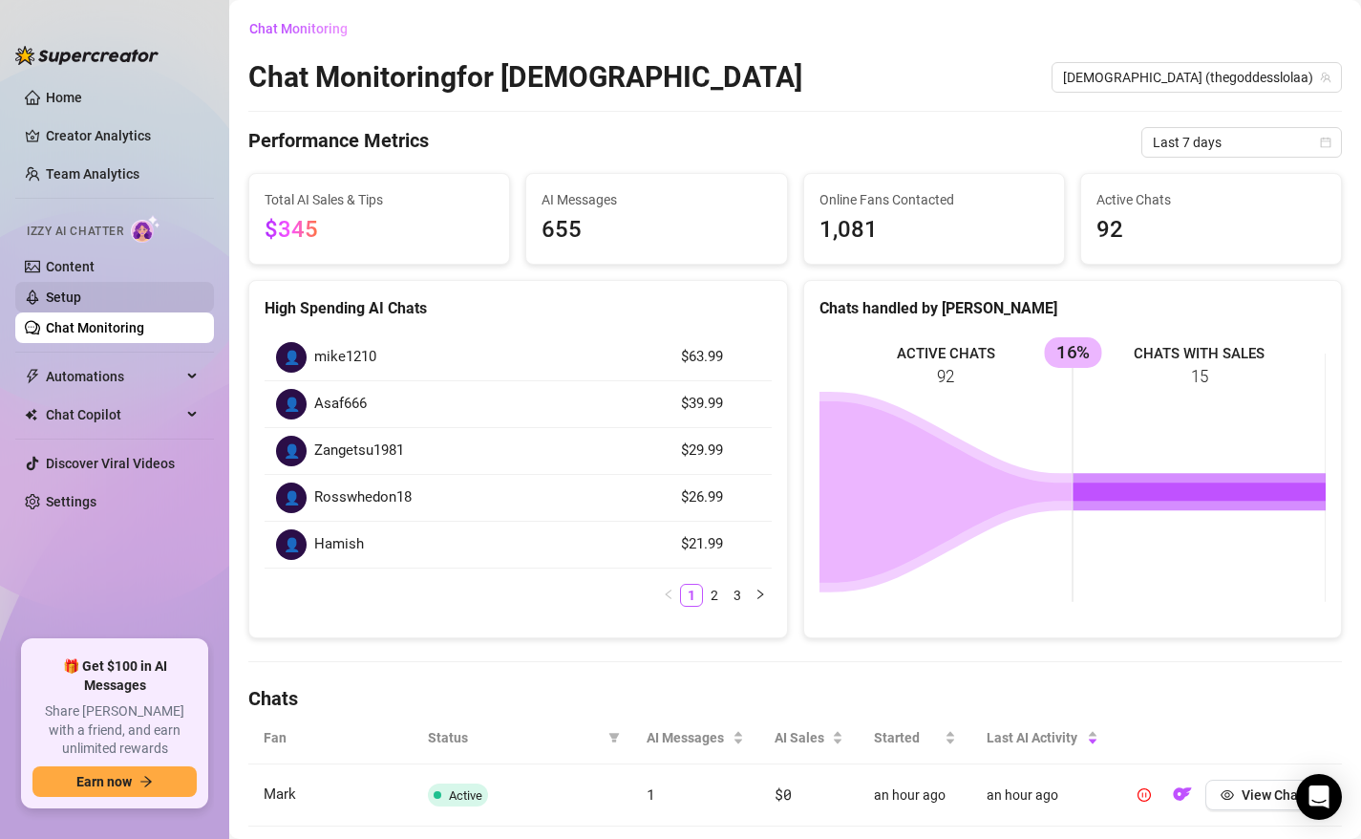
click at [81, 296] on link "Setup" at bounding box center [63, 296] width 35 height 15
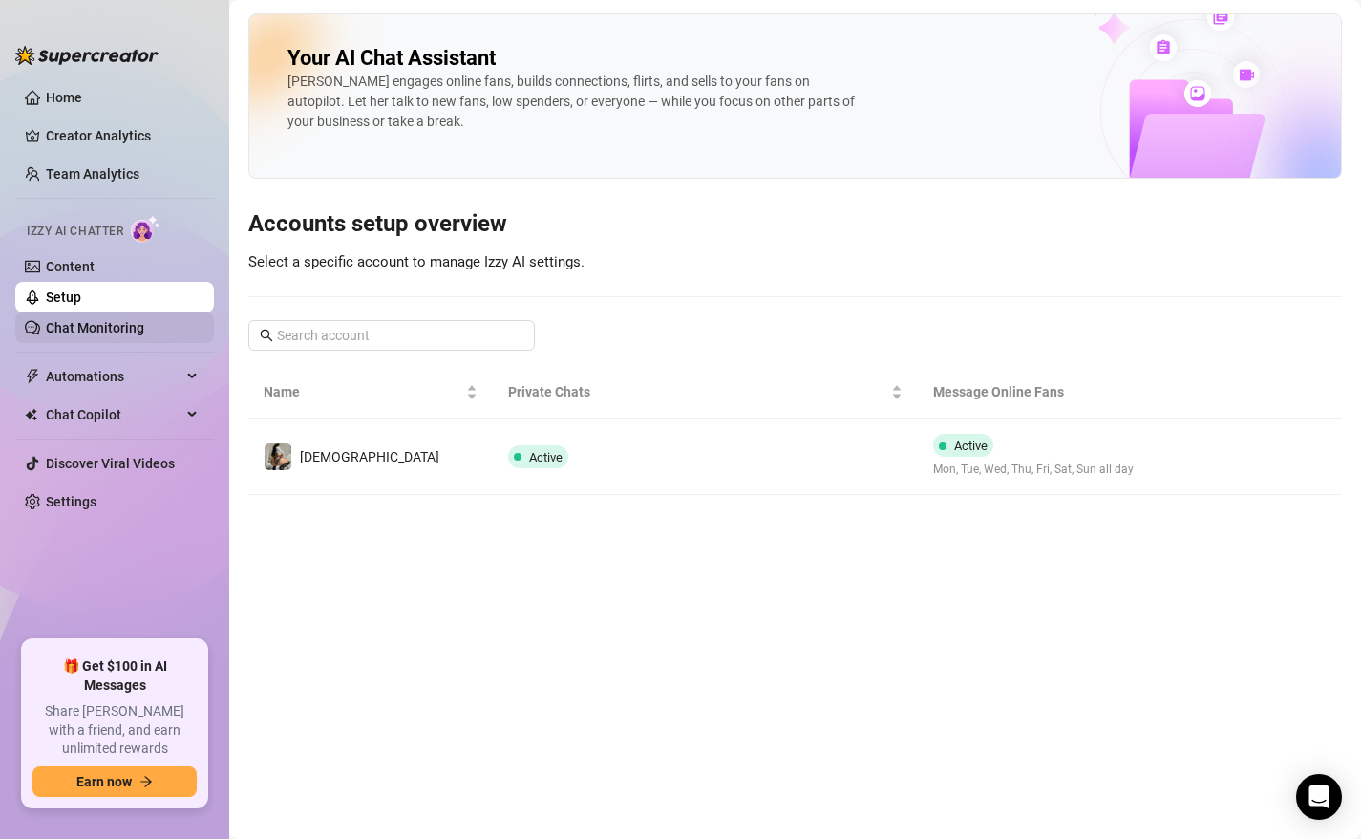
click at [144, 320] on link "Chat Monitoring" at bounding box center [95, 327] width 98 height 15
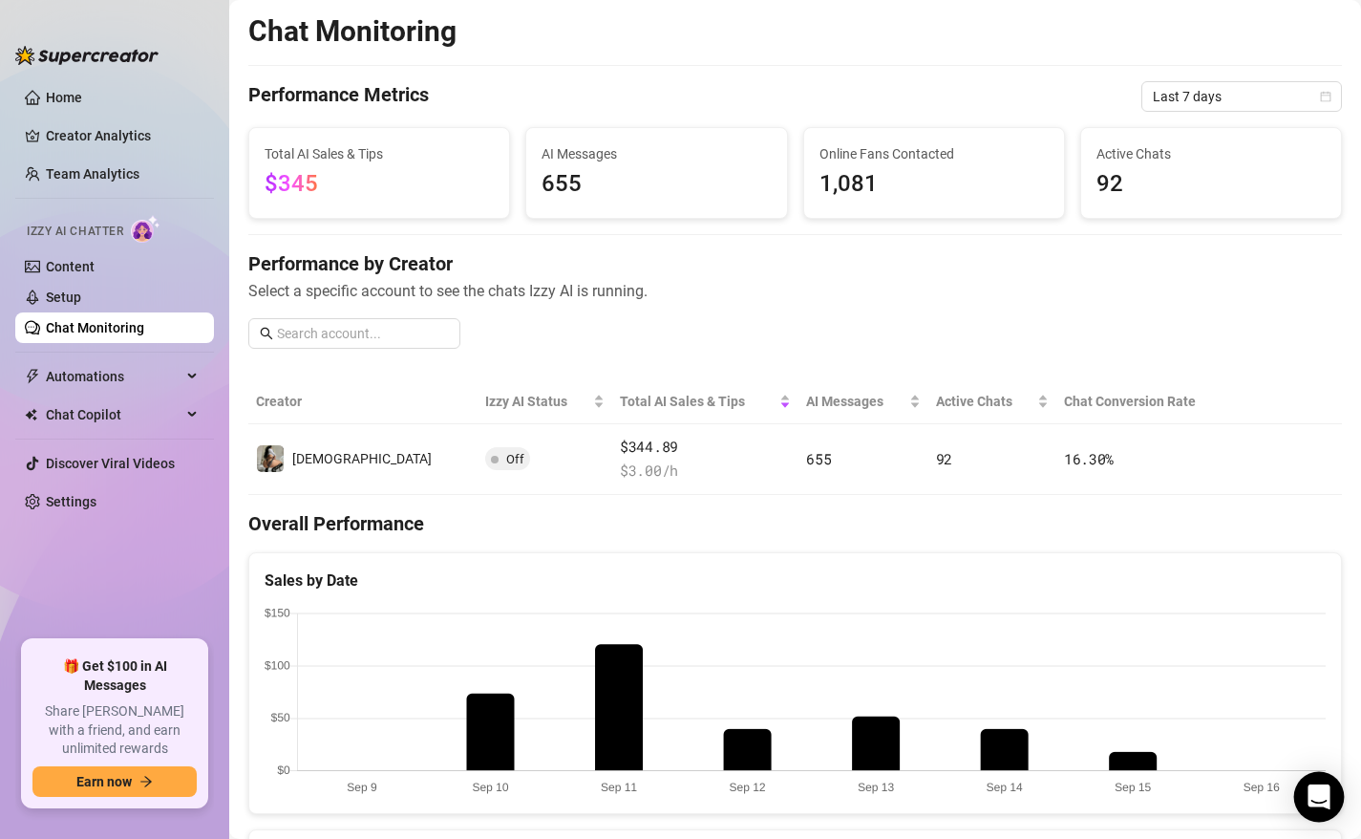
click at [1319, 790] on icon "Open Intercom Messenger" at bounding box center [1319, 796] width 22 height 25
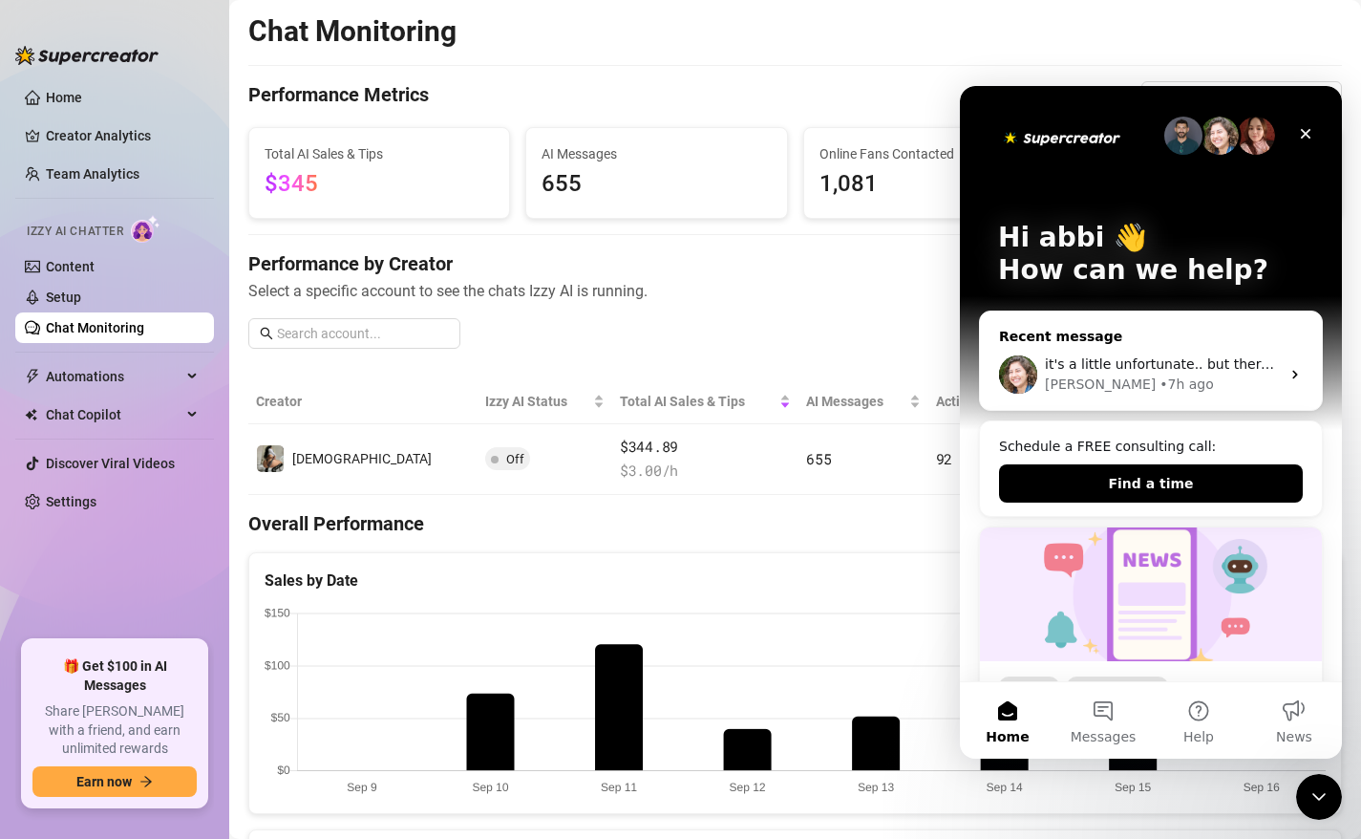
click at [1231, 351] on div "it's a little unfortunate.. but there definitely is something wrong as there's …" at bounding box center [1151, 374] width 342 height 71
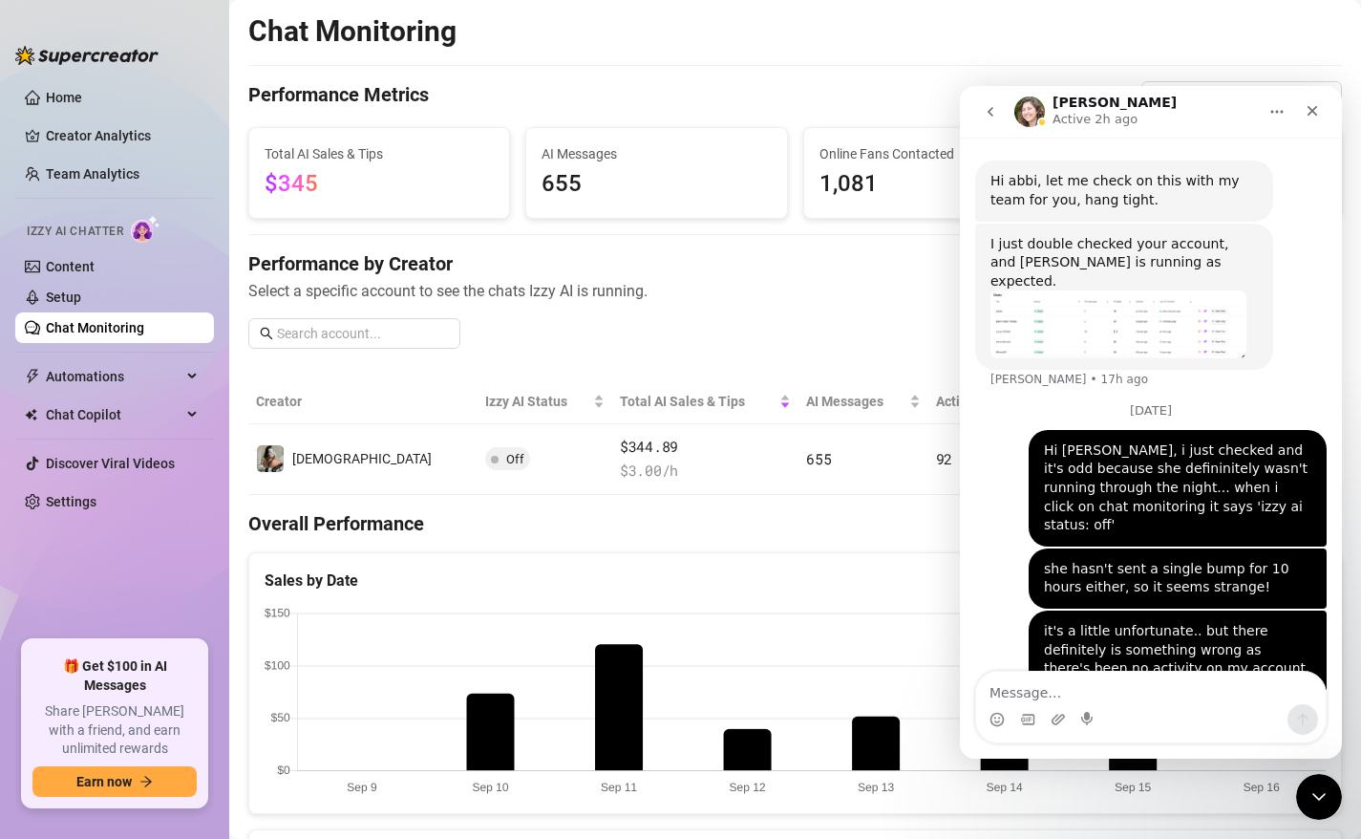
scroll to position [1264, 0]
